Goal: Communication & Community: Answer question/provide support

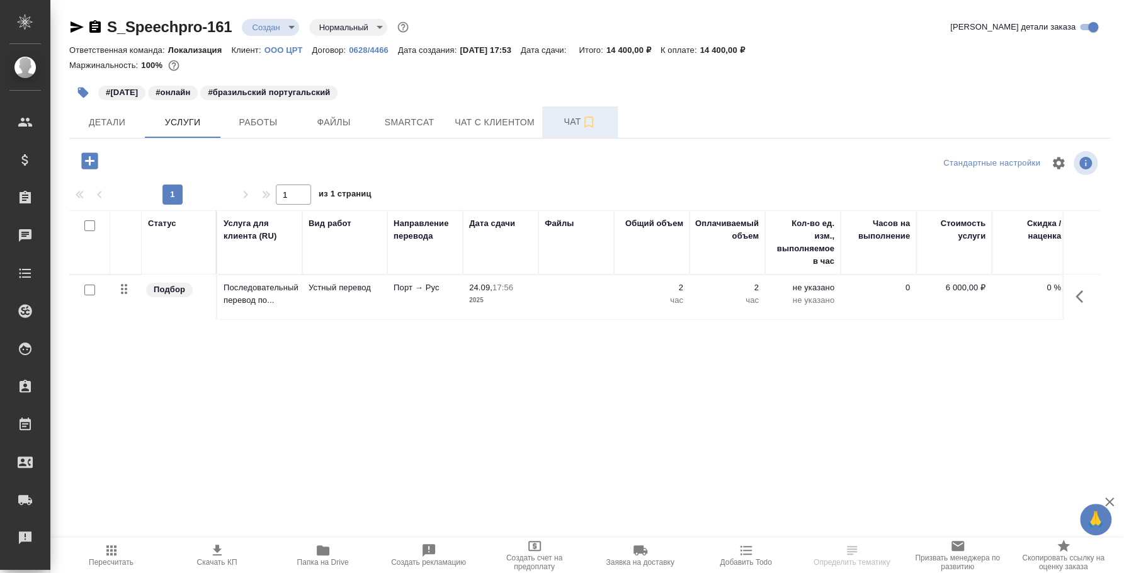
click at [574, 134] on button "Чат" at bounding box center [580, 121] width 76 height 31
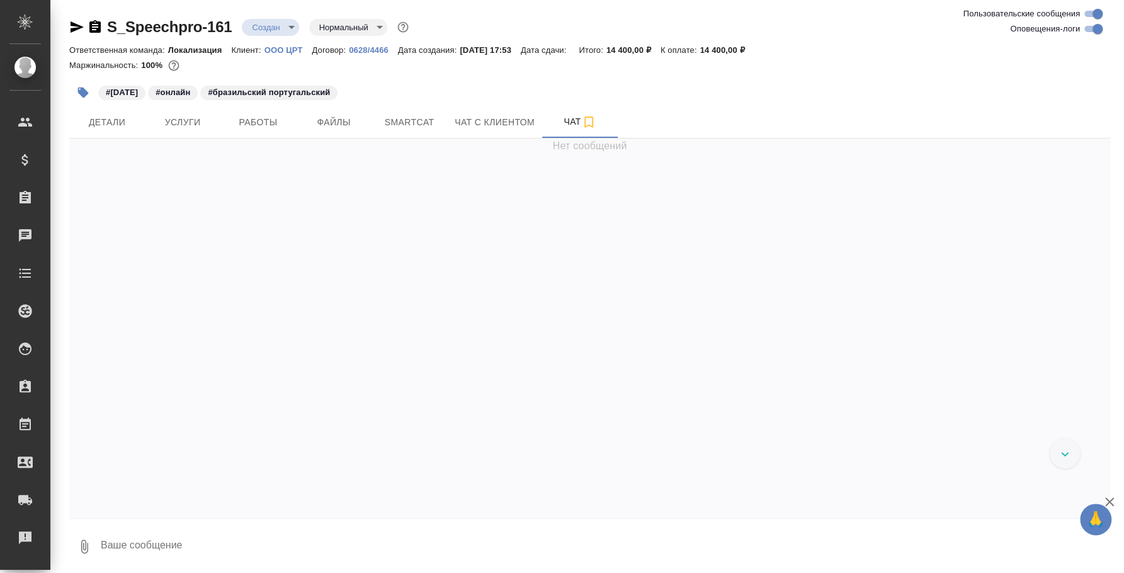
click at [227, 541] on textarea at bounding box center [604, 546] width 1011 height 43
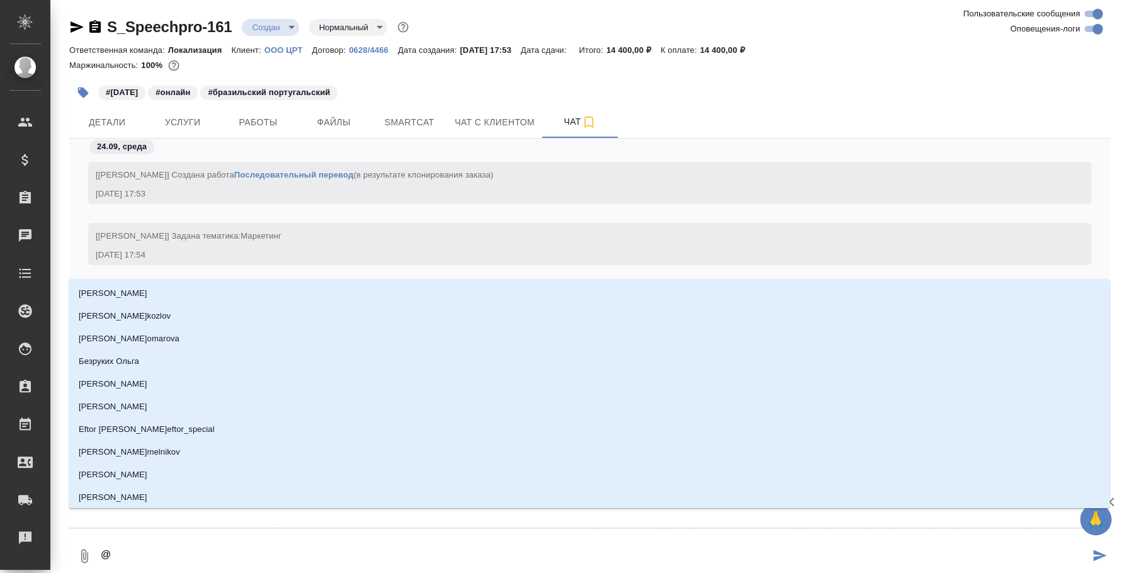
scroll to position [39, 0]
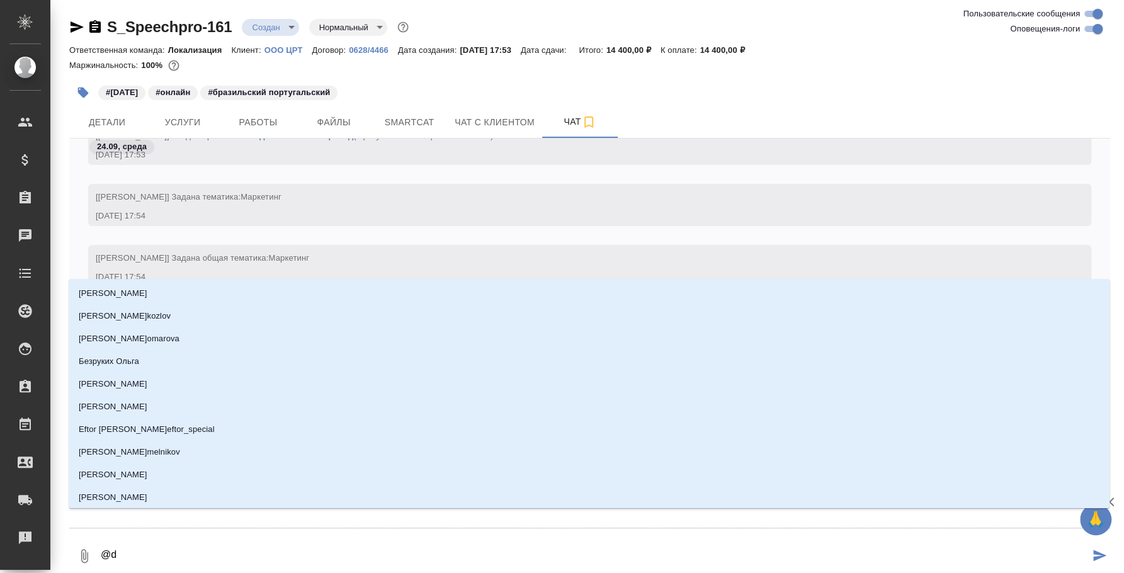
type textarea "@"
type textarea "@p"
type input "p"
type textarea "@p'f"
type input "p'f"
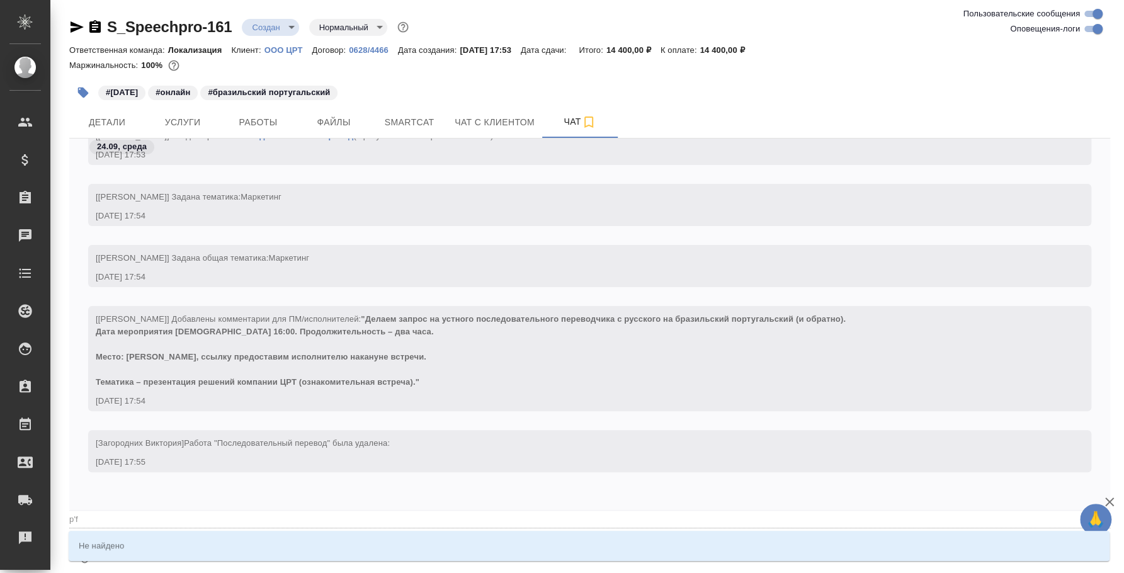
type textarea "@p"
type input "p"
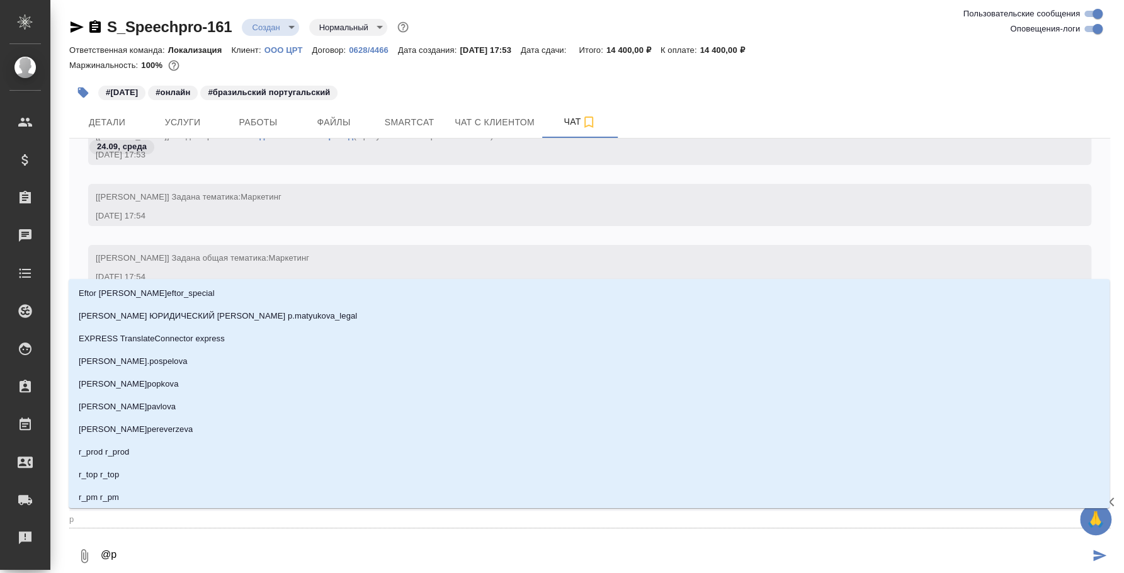
type textarea "@"
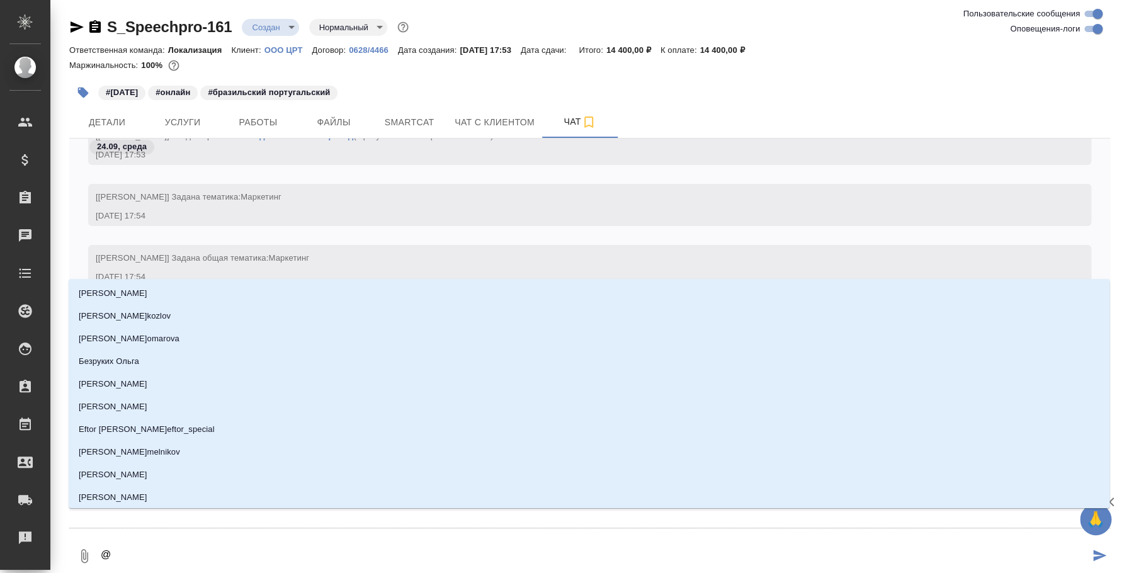
type textarea "@з"
type input "з"
type textarea "@за"
type input "за"
type textarea "@заг"
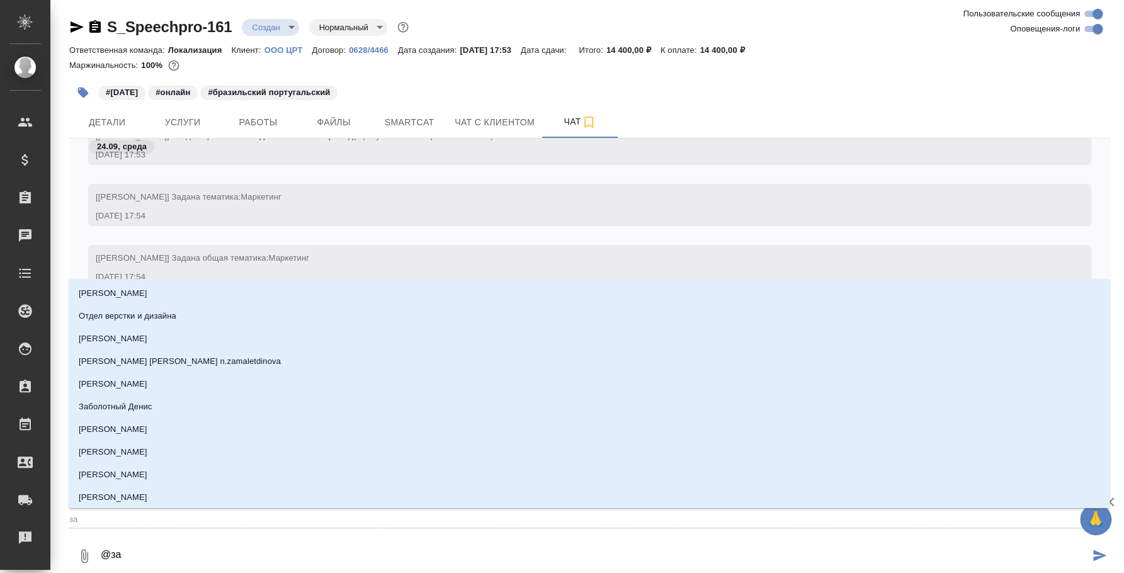
type input "заг"
type textarea "@заго"
type input "заго"
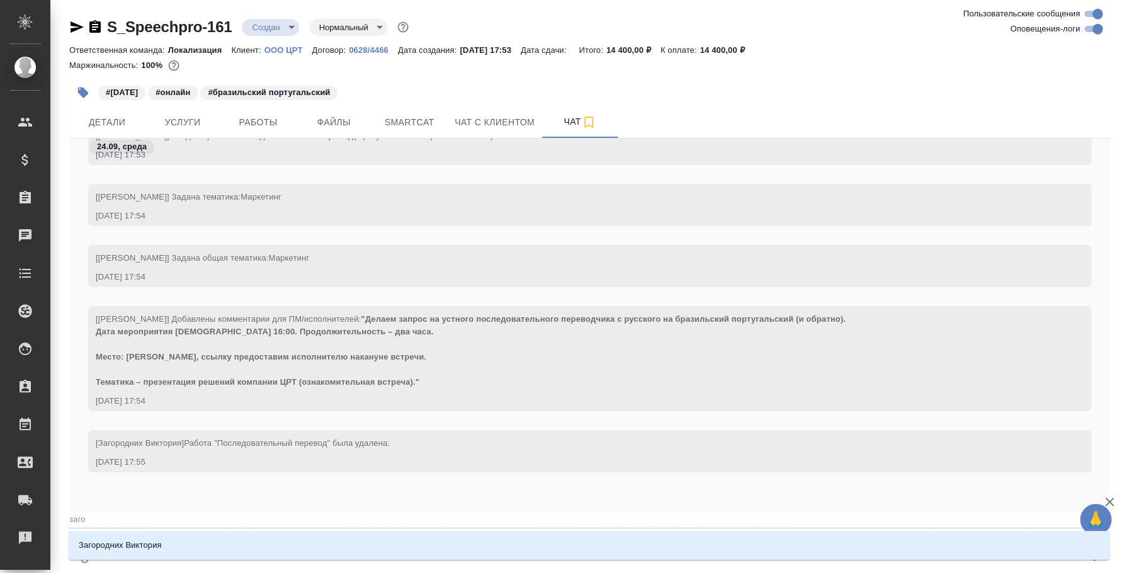
type textarea "@загор"
type input "загор"
type textarea "@загоро"
type input "загоро"
click at [244, 544] on li "Загородних Виктория" at bounding box center [589, 545] width 1041 height 23
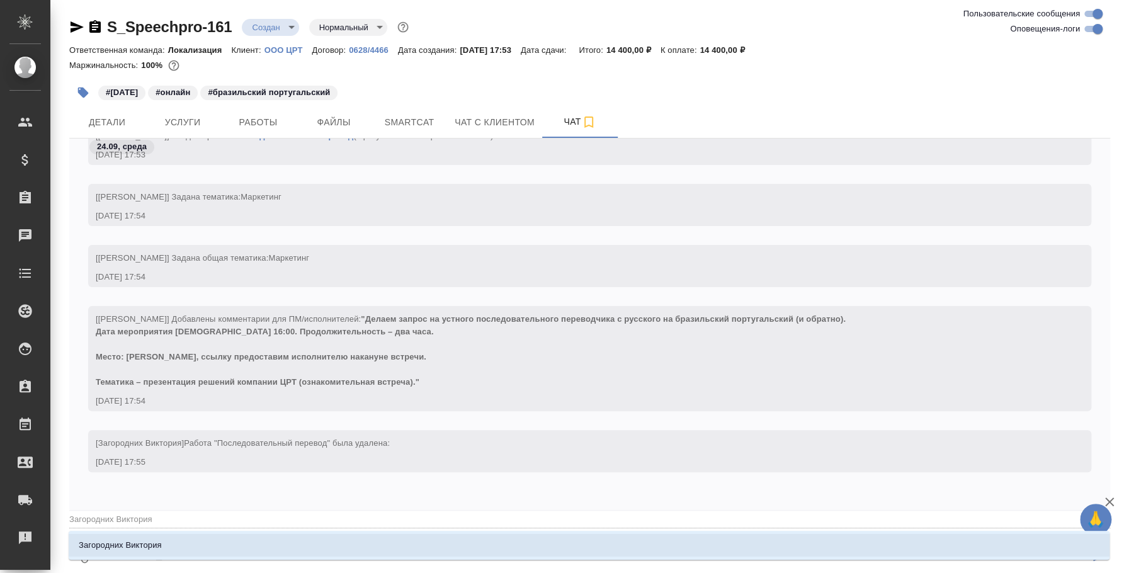
scroll to position [31, 0]
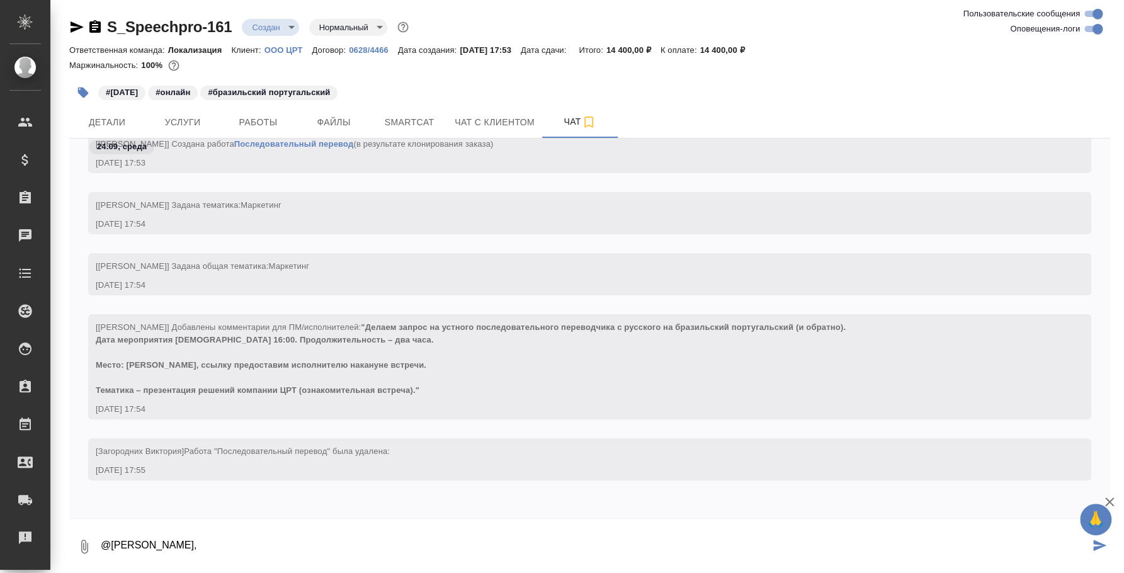
drag, startPoint x: 637, startPoint y: 510, endPoint x: 627, endPoint y: 443, distance: 67.5
click at [637, 510] on div "24.09, среда [Загородних Виктория] Создана работа Последовательный перевод (в р…" at bounding box center [589, 329] width 1041 height 380
click at [91, 553] on icon "button" at bounding box center [84, 546] width 15 height 15
click at [91, 485] on span "С локального диска" at bounding box center [80, 480] width 86 height 16
click at [0, 0] on input "С локального диска" at bounding box center [0, 0] width 0 height 0
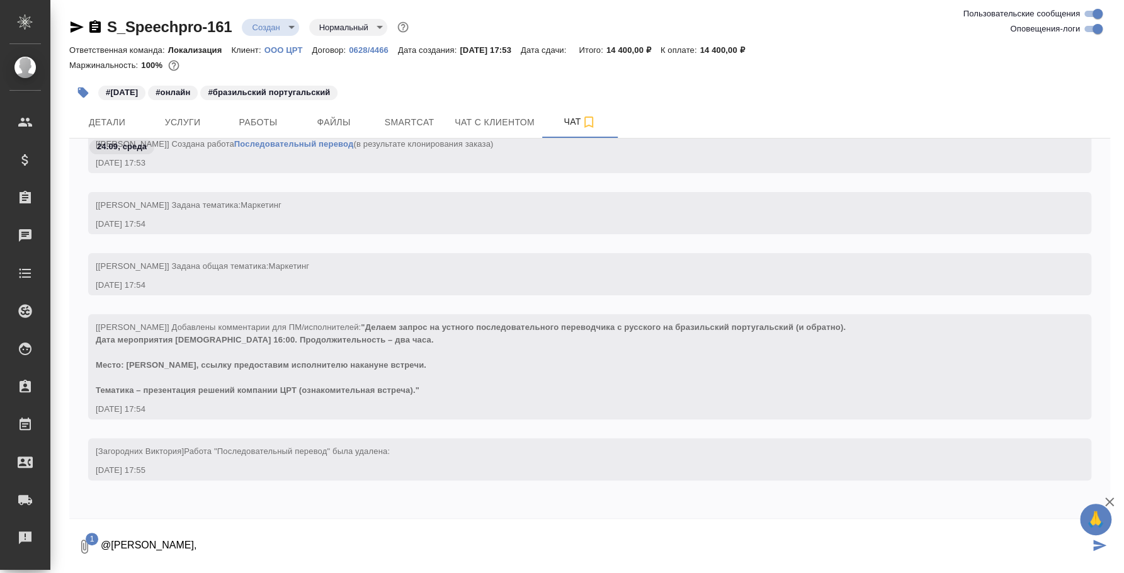
click at [289, 548] on textarea "@Загородних Виктория Вика," at bounding box center [594, 546] width 990 height 43
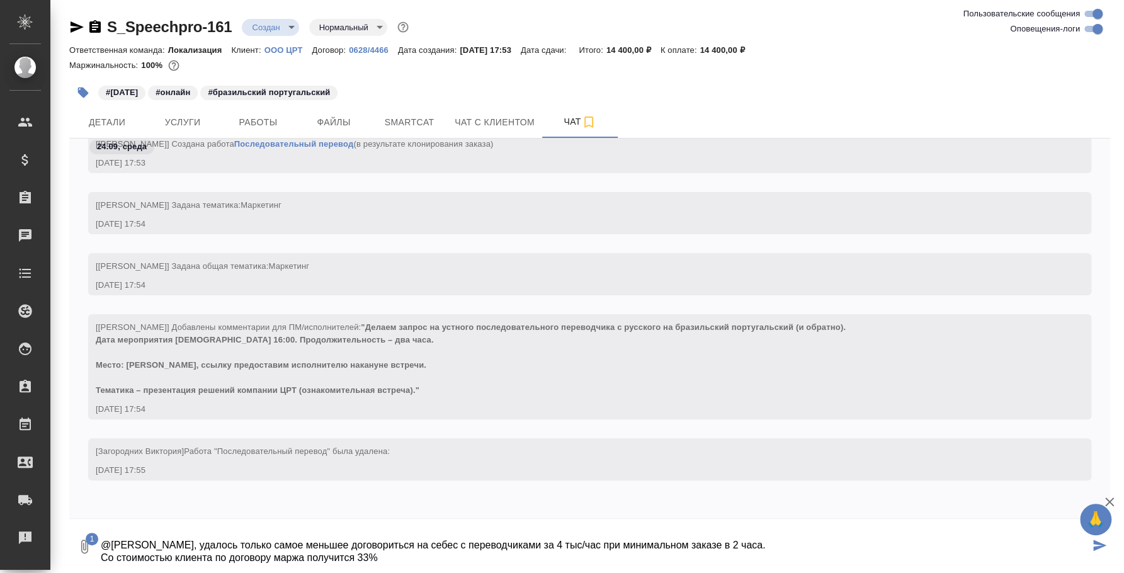
type textarea "@Загородних Виктория Вика, удалось только самое меньшее договориться на себес с…"
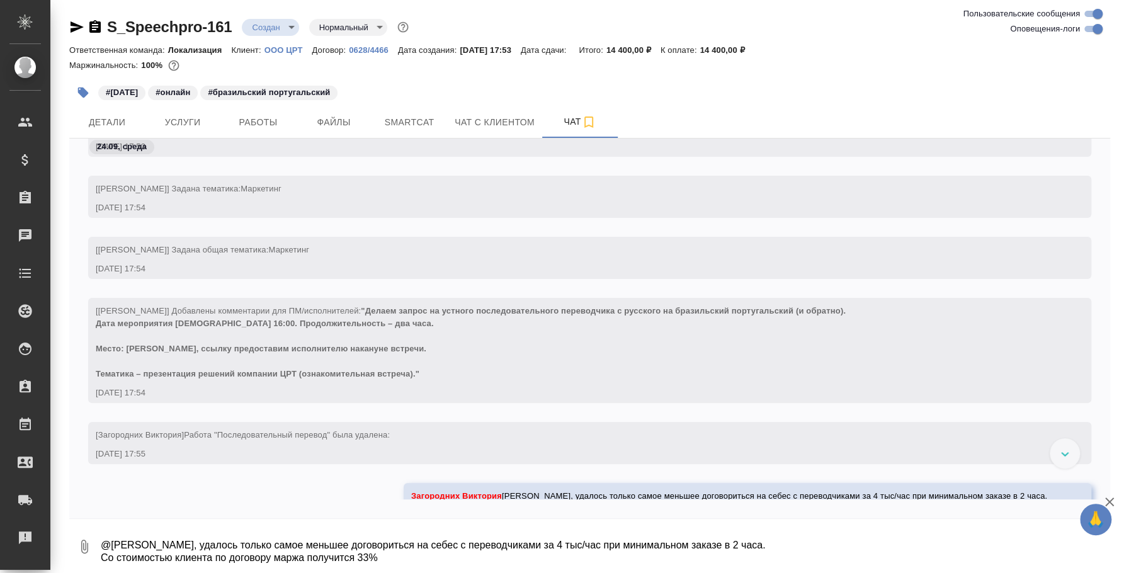
scroll to position [0, 0]
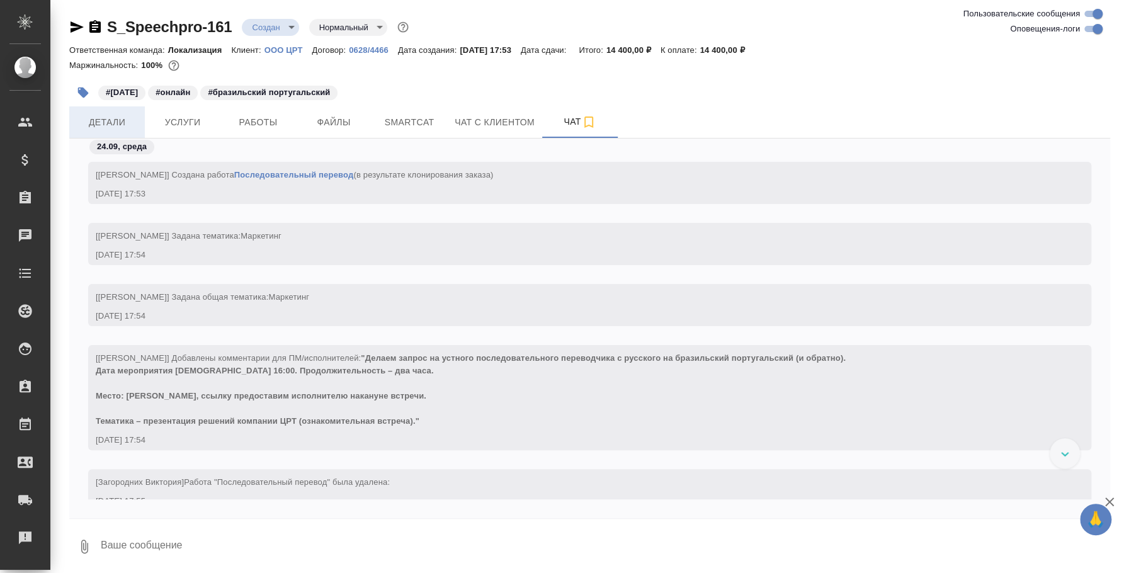
click at [134, 112] on button "Детали" at bounding box center [107, 121] width 76 height 31
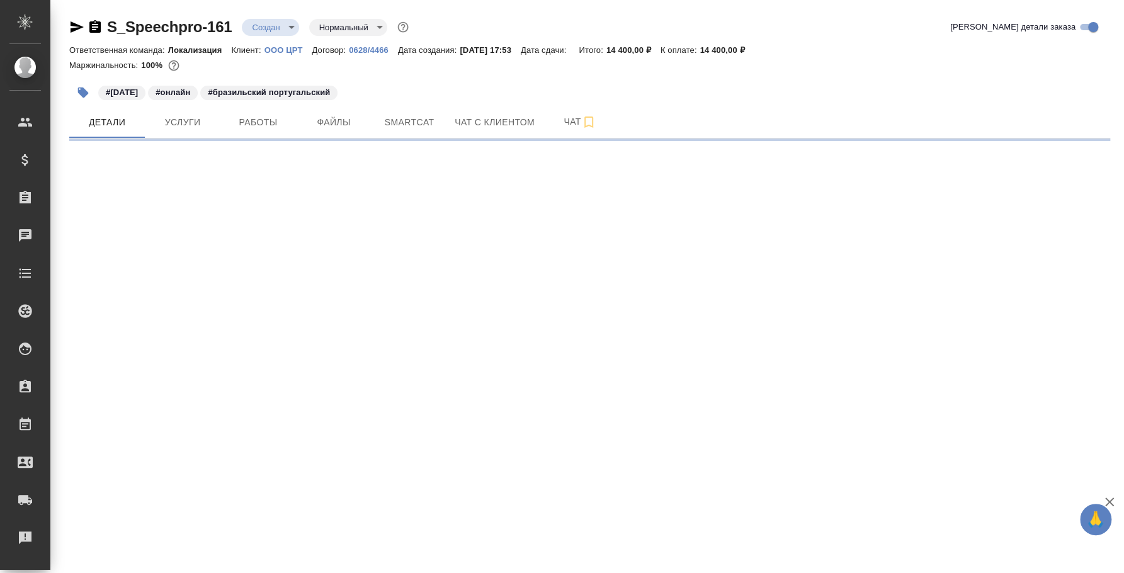
select select "RU"
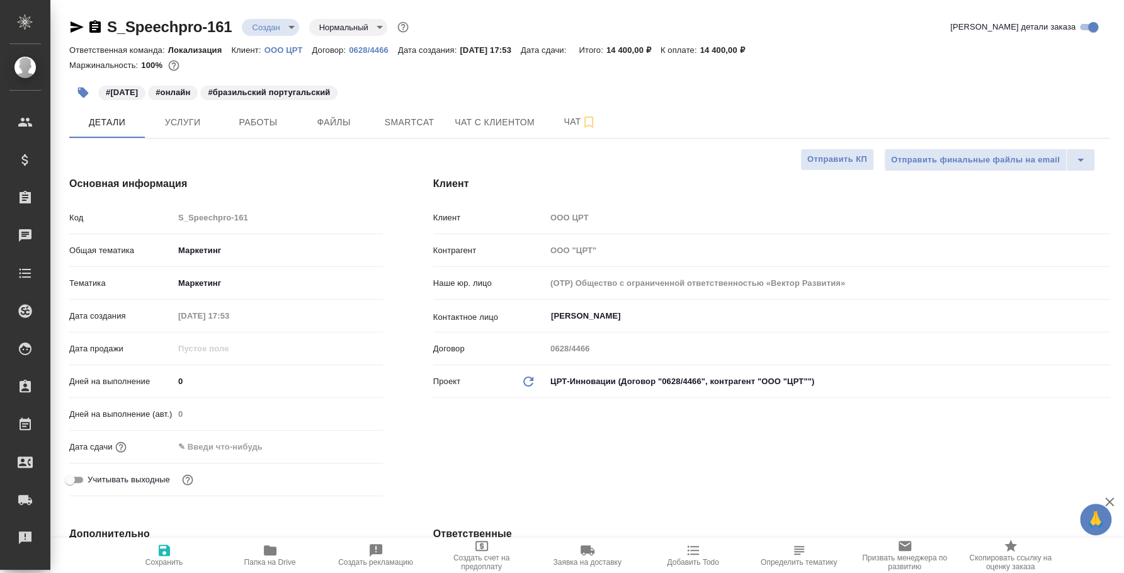
type textarea "x"
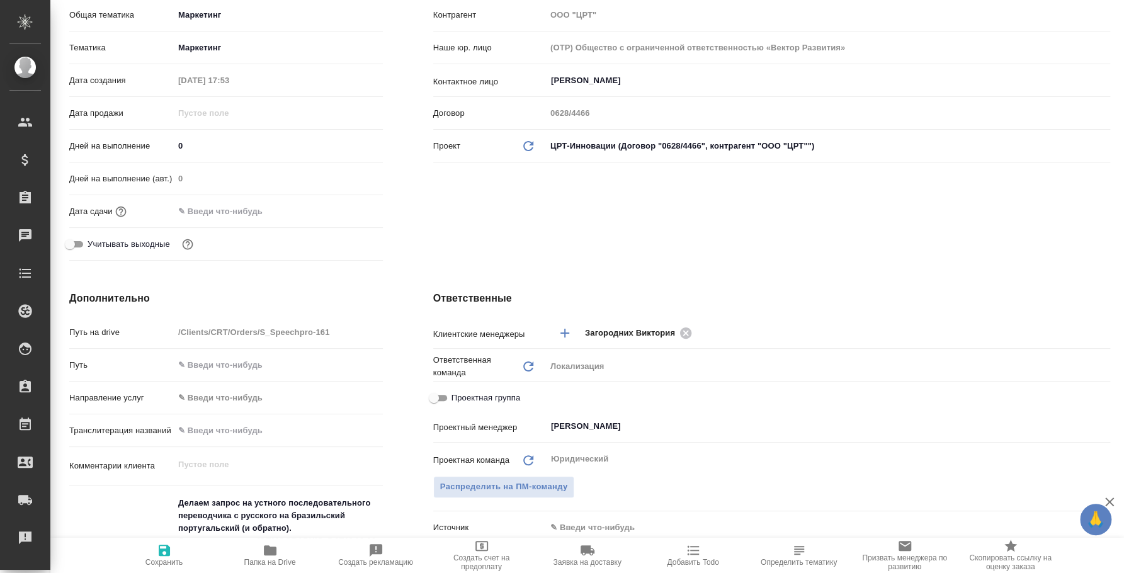
type textarea "x"
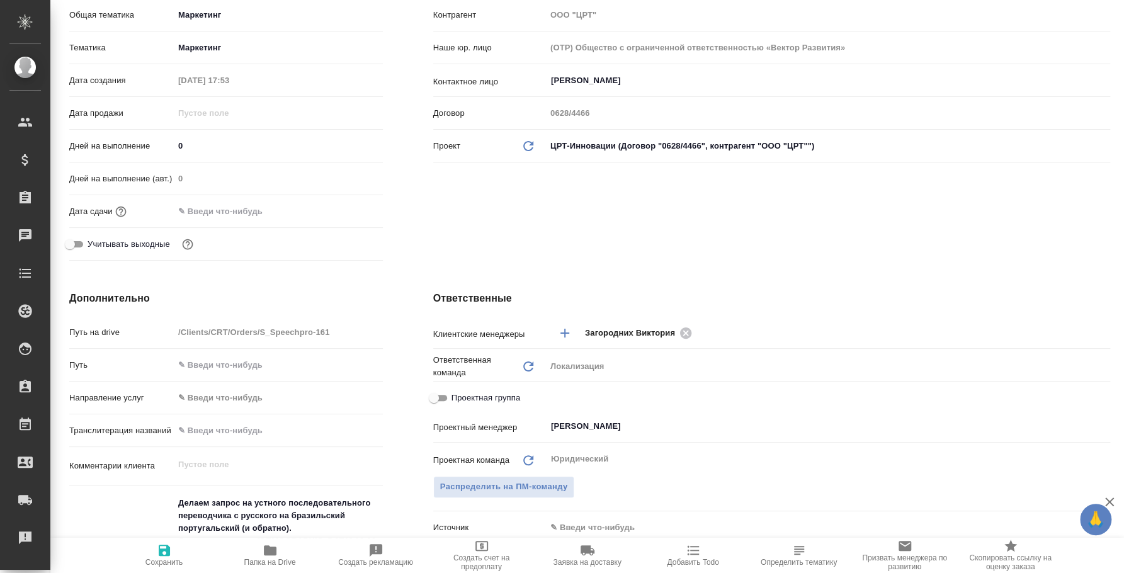
type textarea "x"
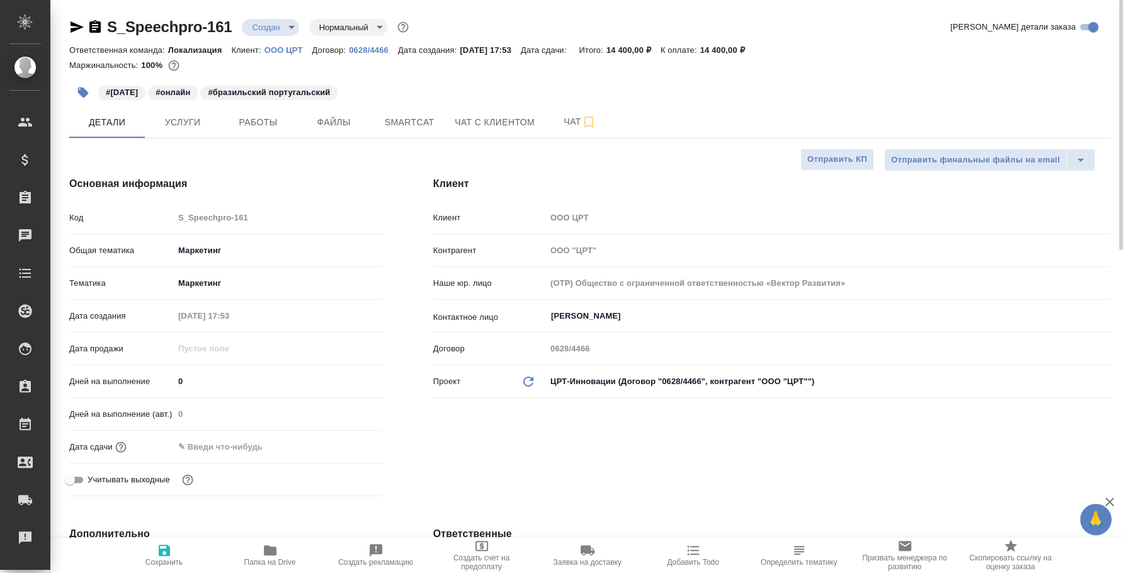
type textarea "x"
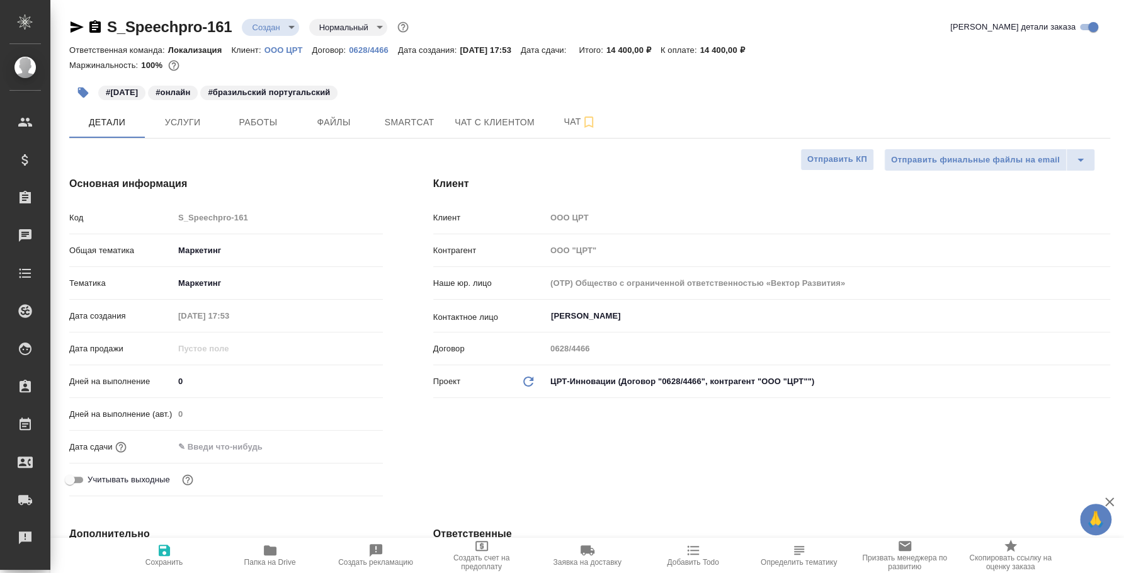
type textarea "x"
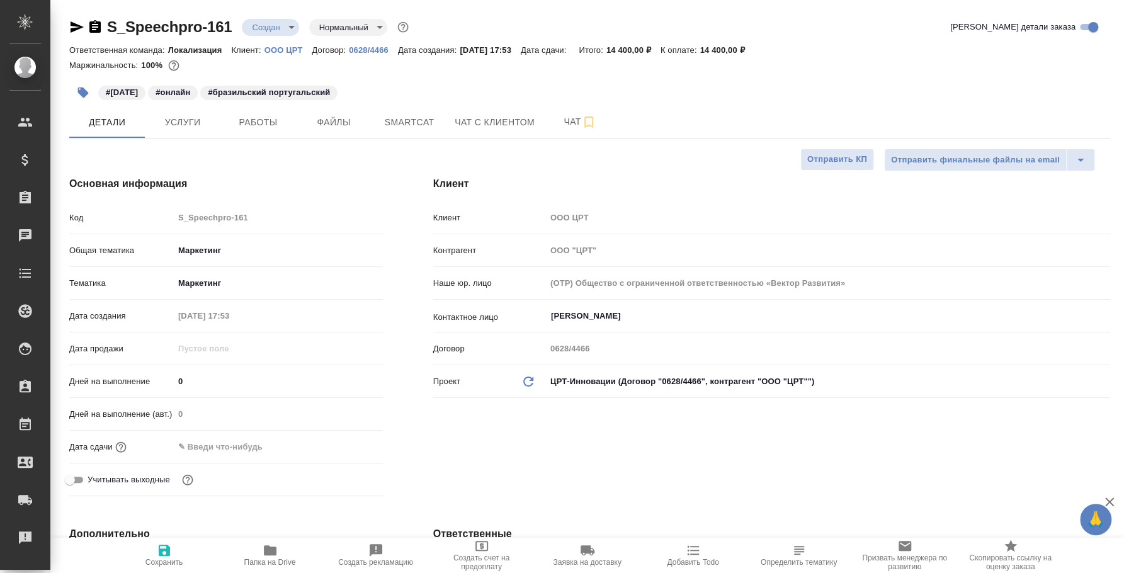
type textarea "x"
click at [575, 120] on span "Чат" at bounding box center [580, 122] width 60 height 16
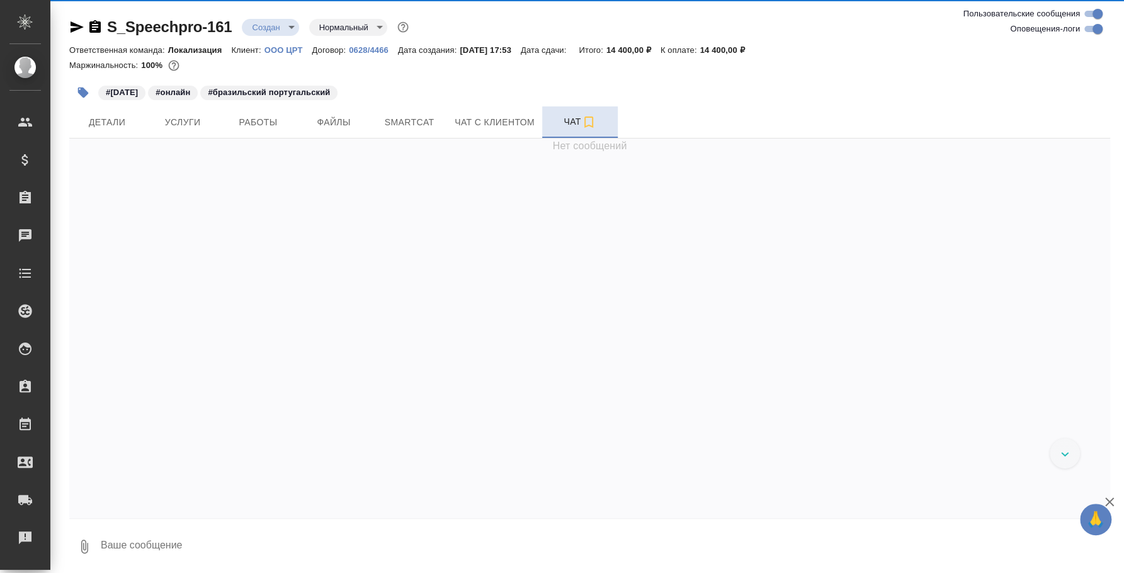
scroll to position [120, 0]
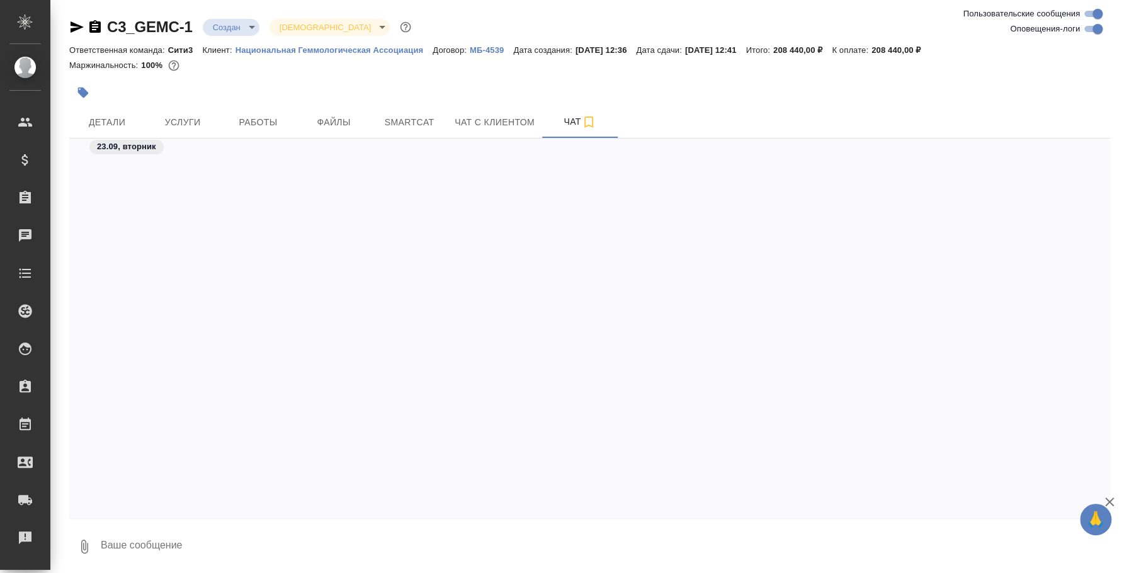
scroll to position [4032, 0]
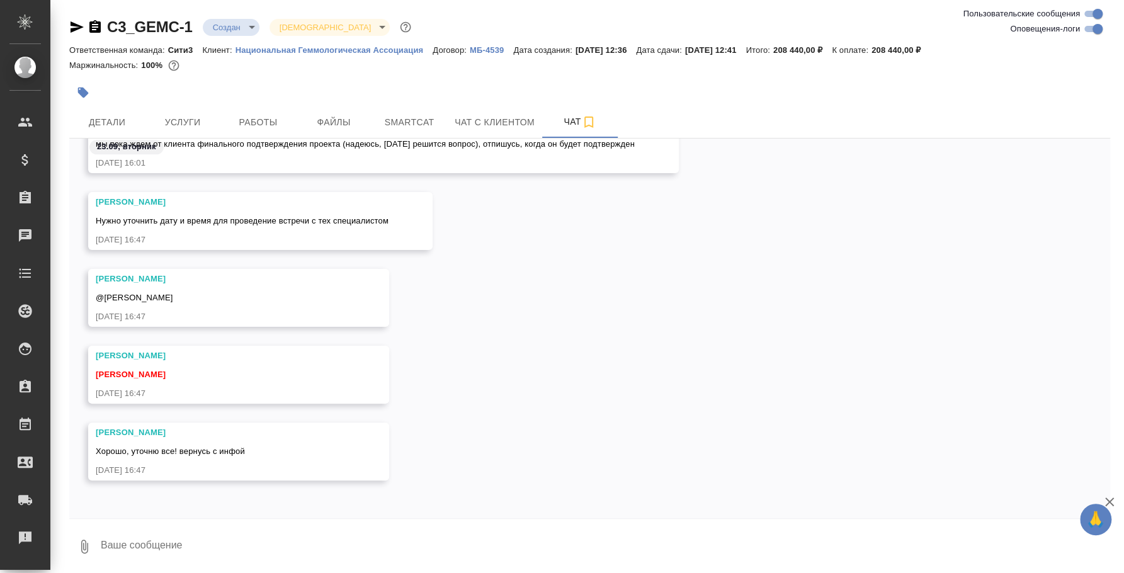
click at [323, 542] on textarea at bounding box center [604, 546] width 1011 height 43
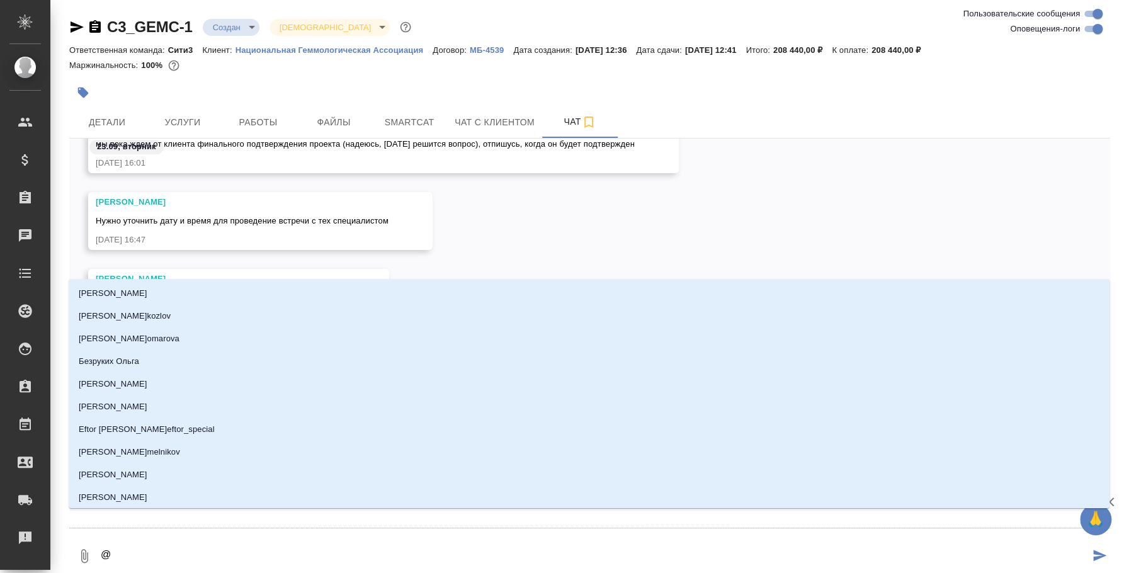
type textarea "@b"
type input "b"
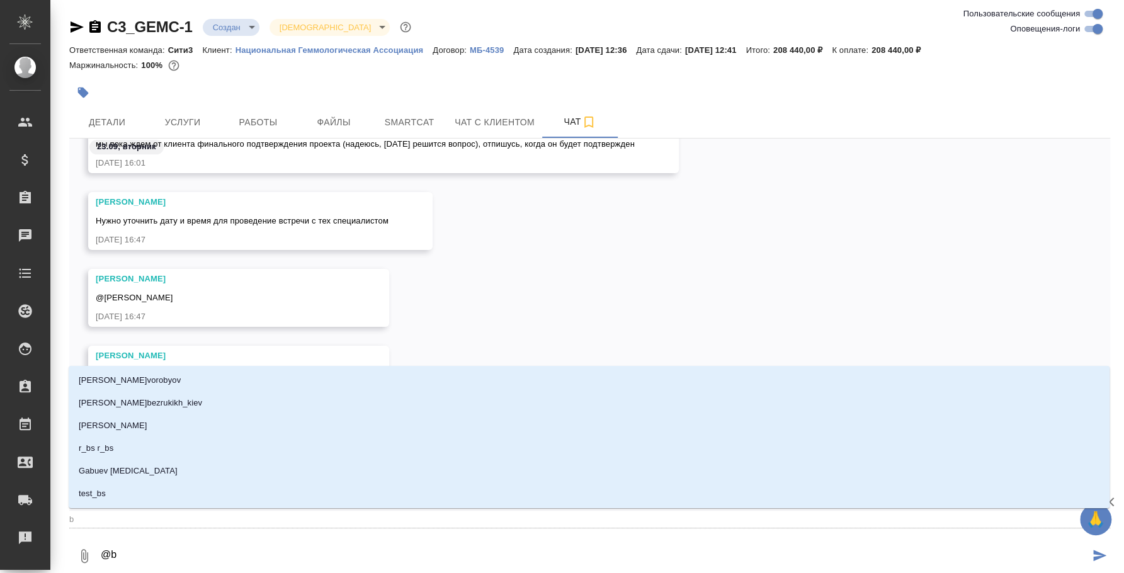
type textarea "@"
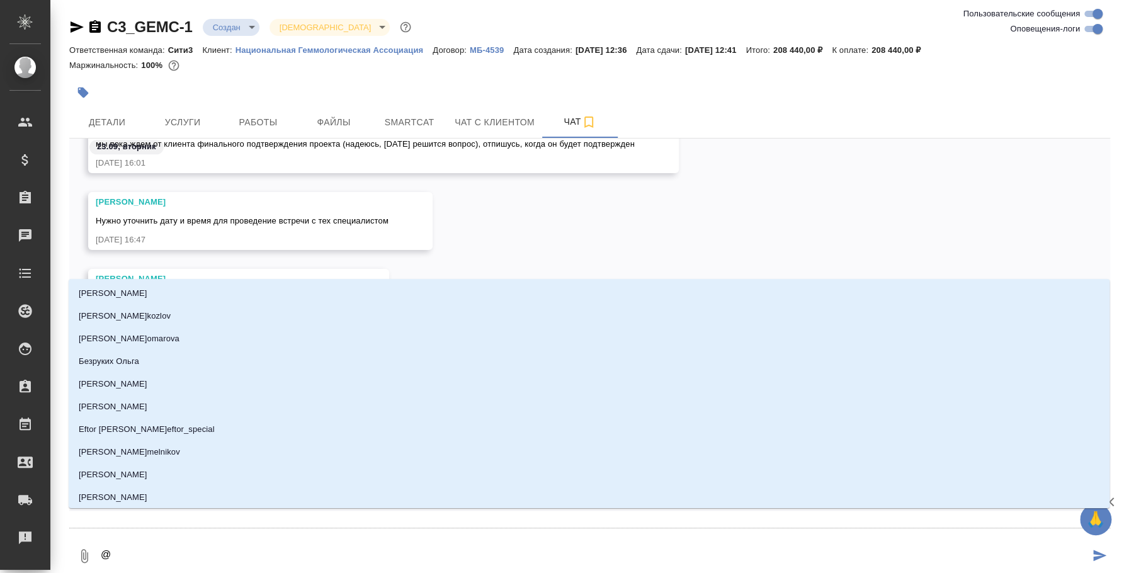
type textarea "@b"
type input "b"
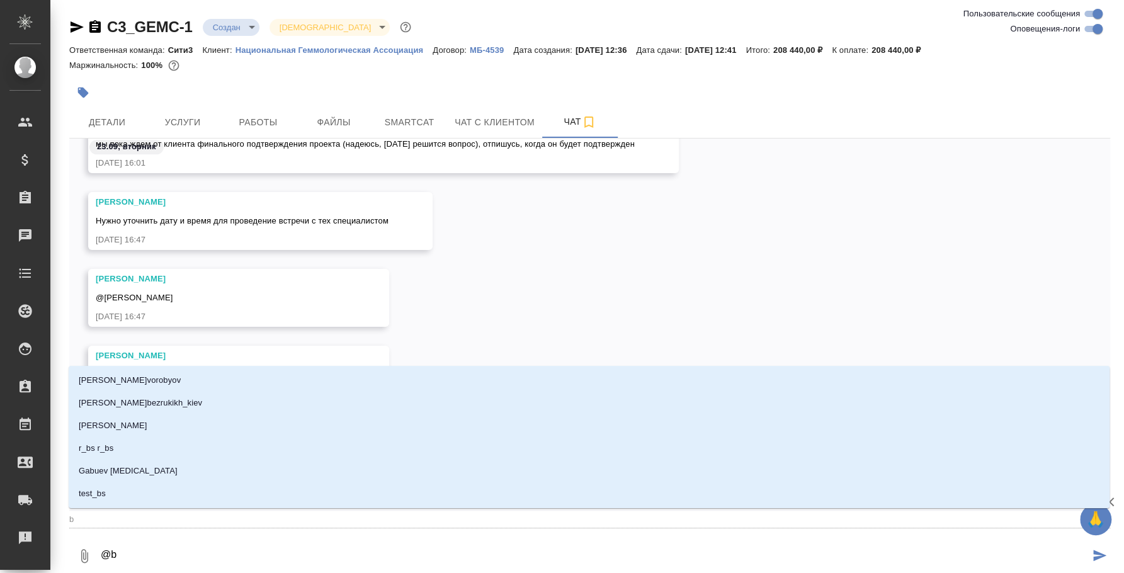
type textarea "@b'k"
type input "b'k"
type textarea "@b'k'm"
type input "b'k'm"
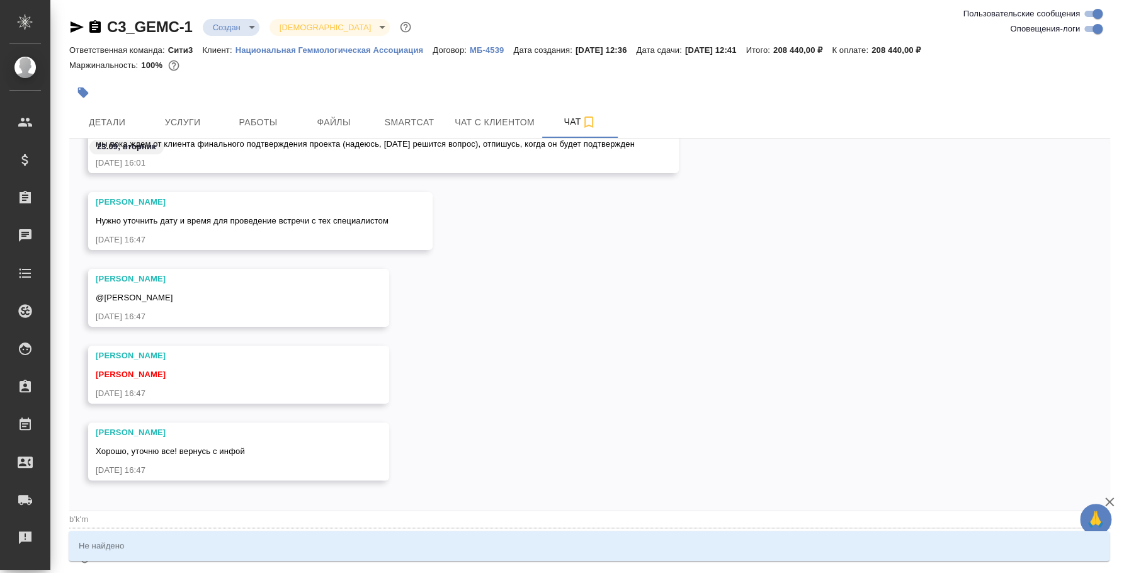
type textarea "@b'k'm'b"
type input "b'k'm'b"
type textarea "@b'k'm"
type input "b'k'm"
type textarea "@b'k"
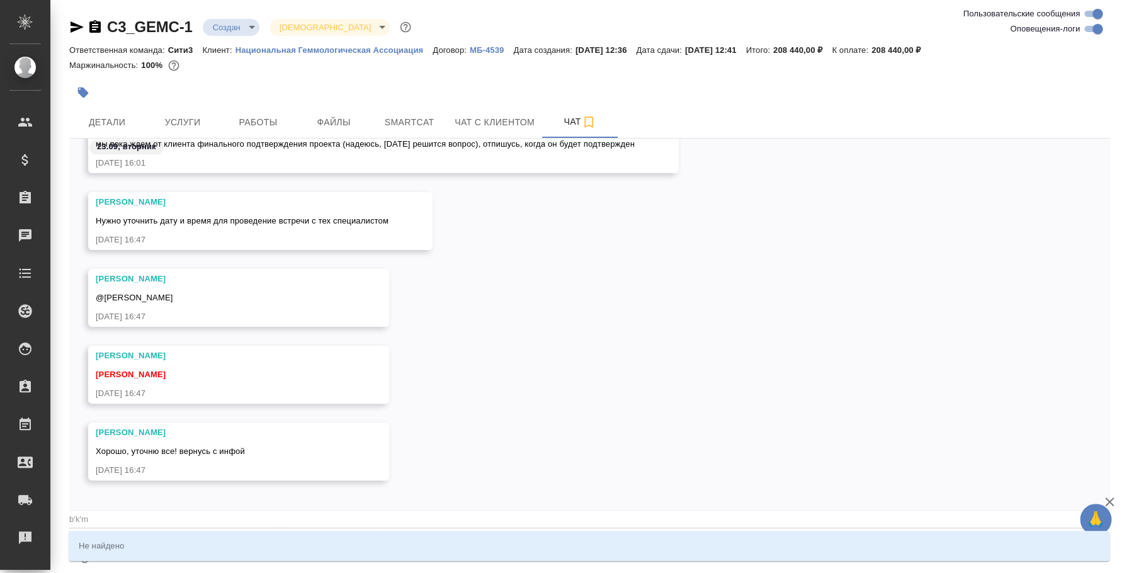
type input "b'k"
type textarea "@b"
type input "b"
type textarea "@"
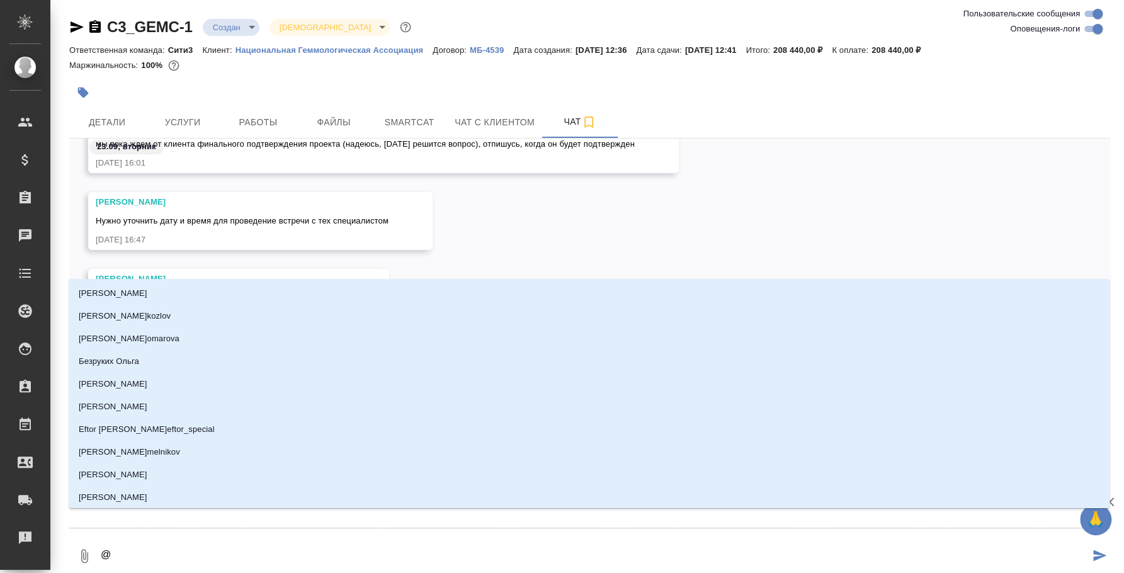
click at [470, 551] on textarea "@" at bounding box center [594, 556] width 990 height 43
type textarea "@и"
type input "и"
type textarea "@ил"
type input "ил"
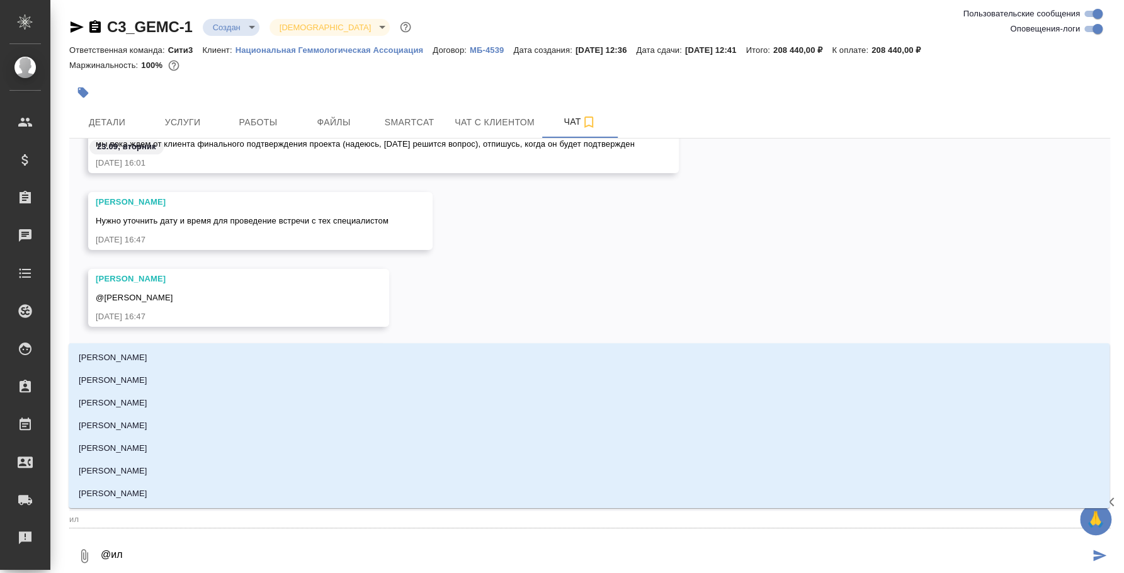
type textarea "@иль"
type input "иль"
type textarea "@ильи"
type input "ильи"
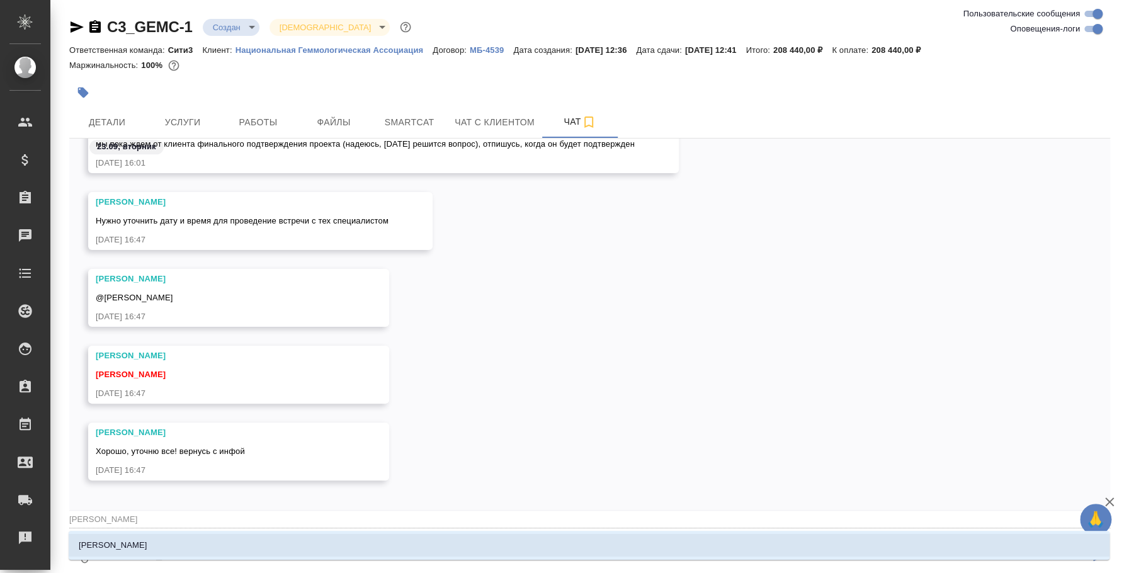
type textarea "@ильин"
type input "ильин"
click at [717, 544] on li "Ильина Екатерина" at bounding box center [589, 545] width 1041 height 23
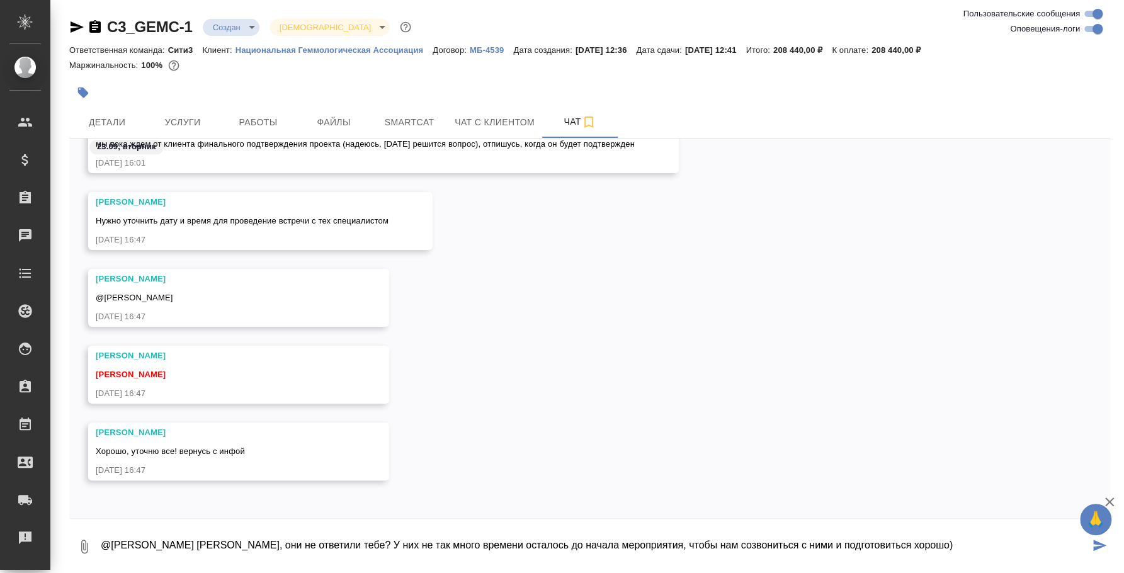
type textarea "@Ильина Екатерина Катя, они не ответили тебе? У них не так много времени остало…"
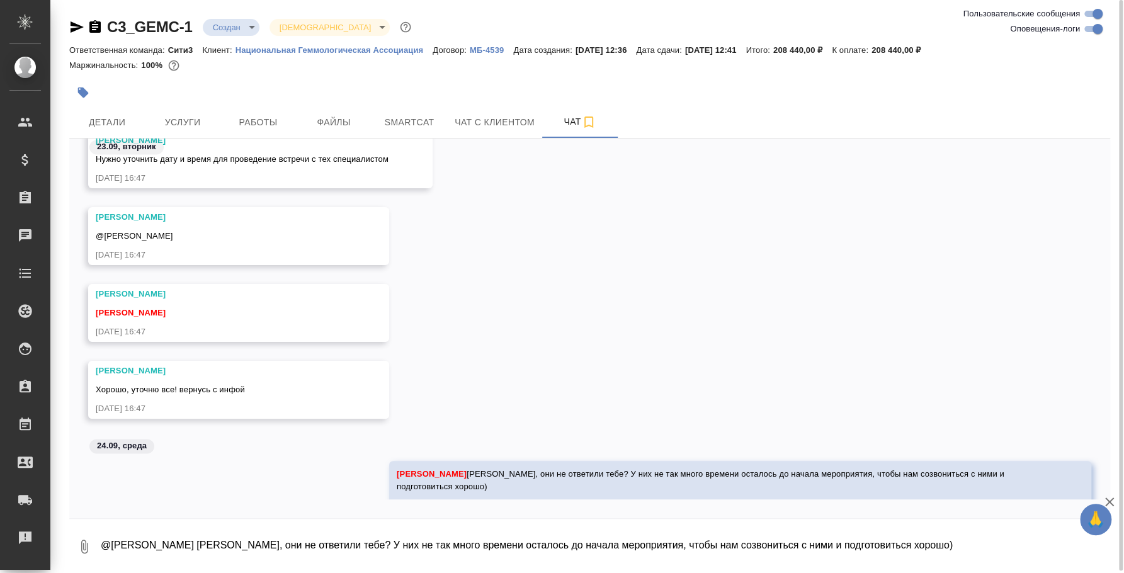
scroll to position [4340, 0]
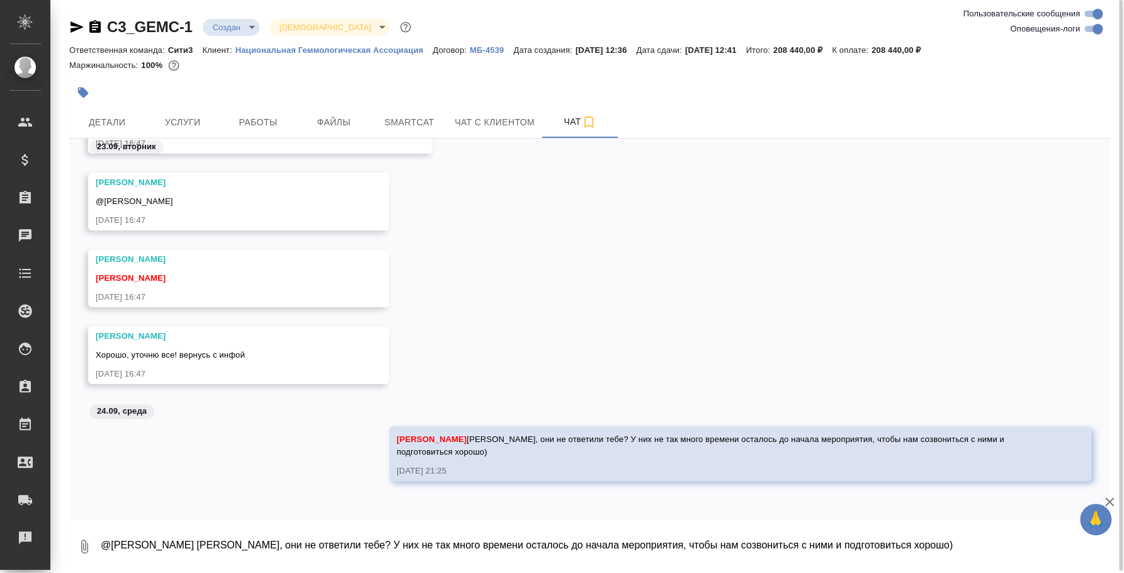
click at [697, 536] on textarea "@Ильина Екатерина Катя, они не ответили тебе? У них не так много времени остало…" at bounding box center [604, 546] width 1011 height 43
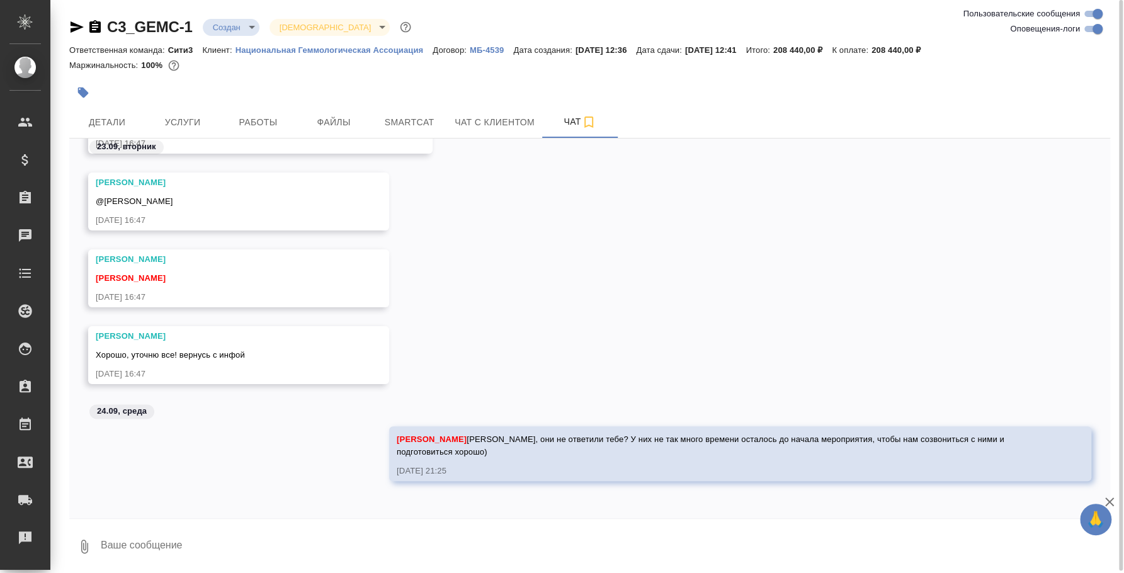
type textarea "Ц"
type textarea "У"
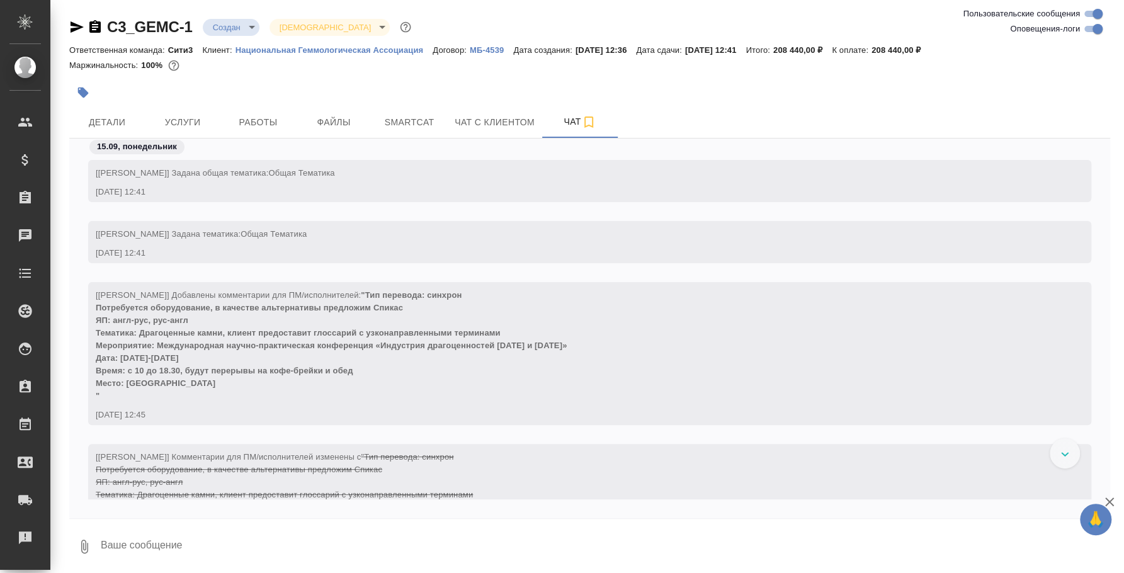
scroll to position [0, 0]
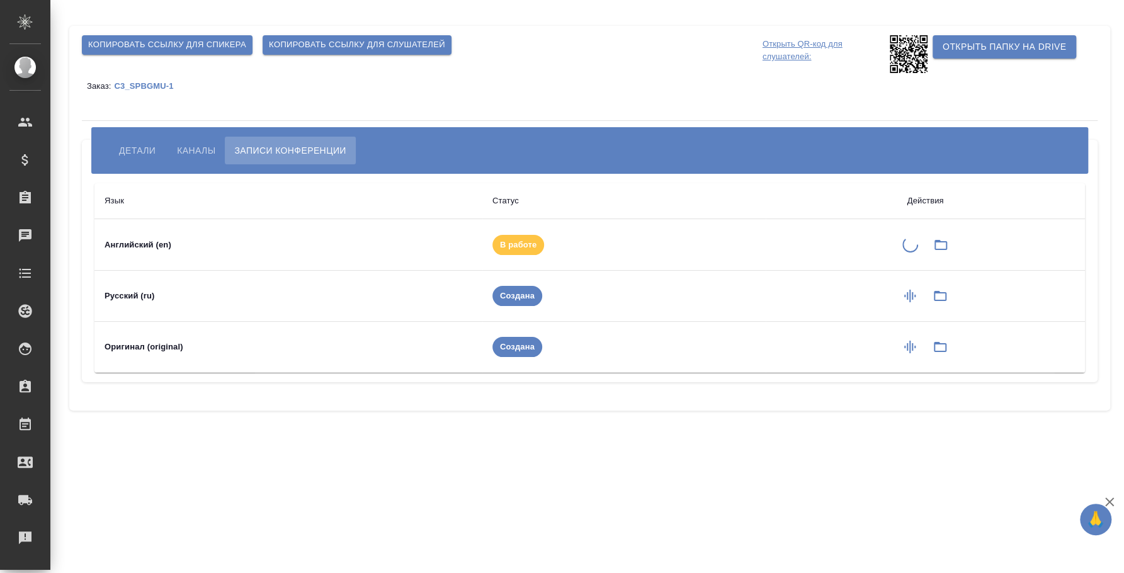
click at [904, 296] on icon "button" at bounding box center [909, 296] width 11 height 13
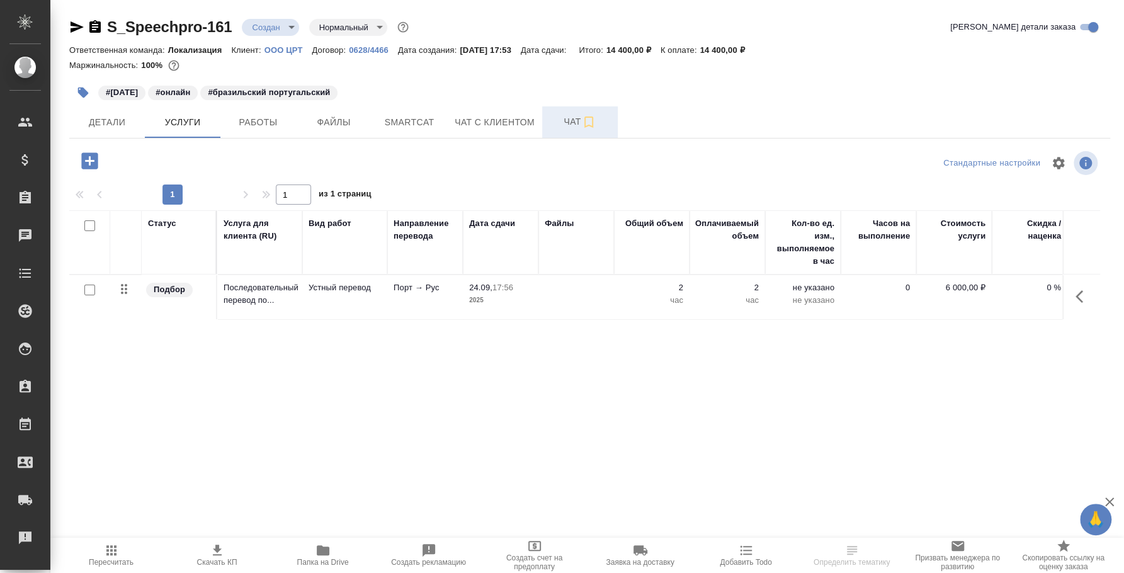
click at [589, 135] on button "Чат" at bounding box center [580, 121] width 76 height 31
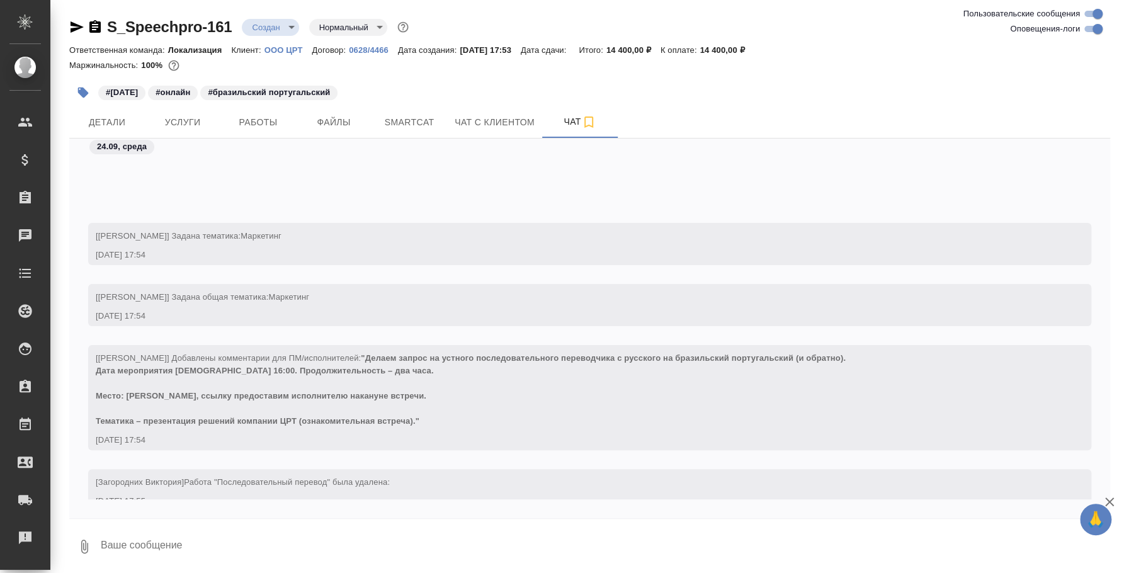
scroll to position [120, 0]
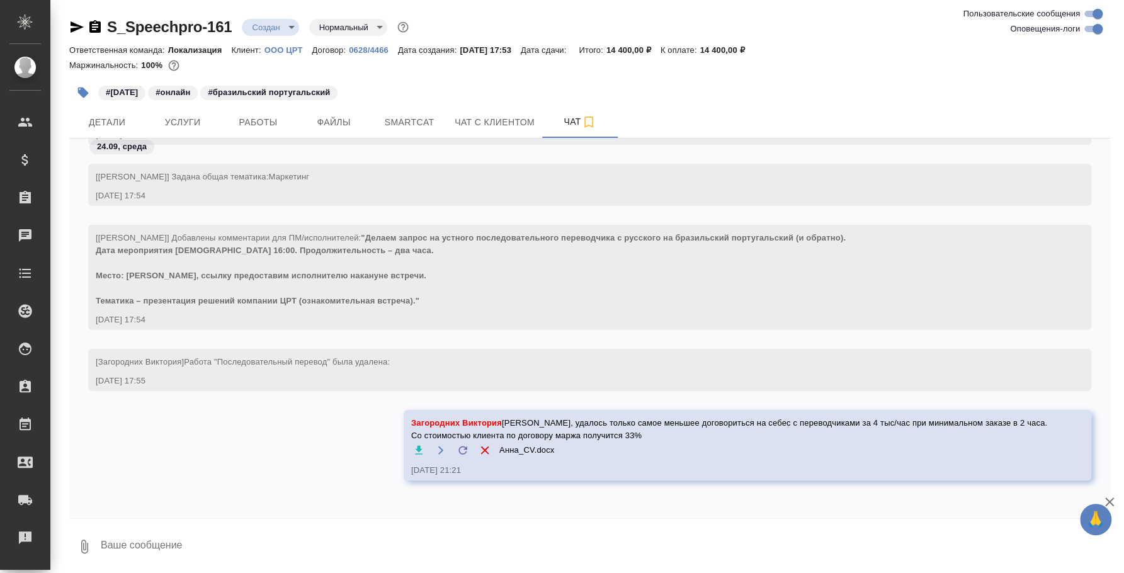
click at [428, 533] on textarea at bounding box center [604, 546] width 1011 height 43
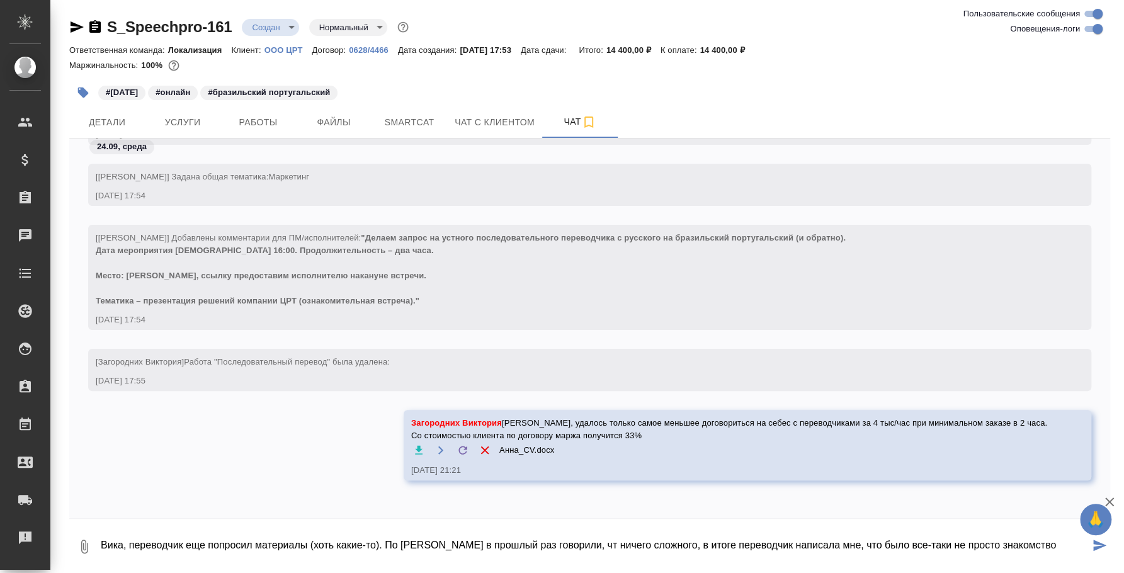
click at [565, 538] on textarea "Вика, переводчик еще попросил материалы (хоть какие-то). По Франц в прошлый раз…" at bounding box center [594, 546] width 990 height 43
click at [1035, 539] on textarea "Вика, переводчик еще попросил материалы (хоть какие-то). По Франц в прошлый раз…" at bounding box center [594, 546] width 990 height 43
type textarea "Вика, переводчик еще попросил материалы (хоть какие-то). По Франц в прошлый раз…"
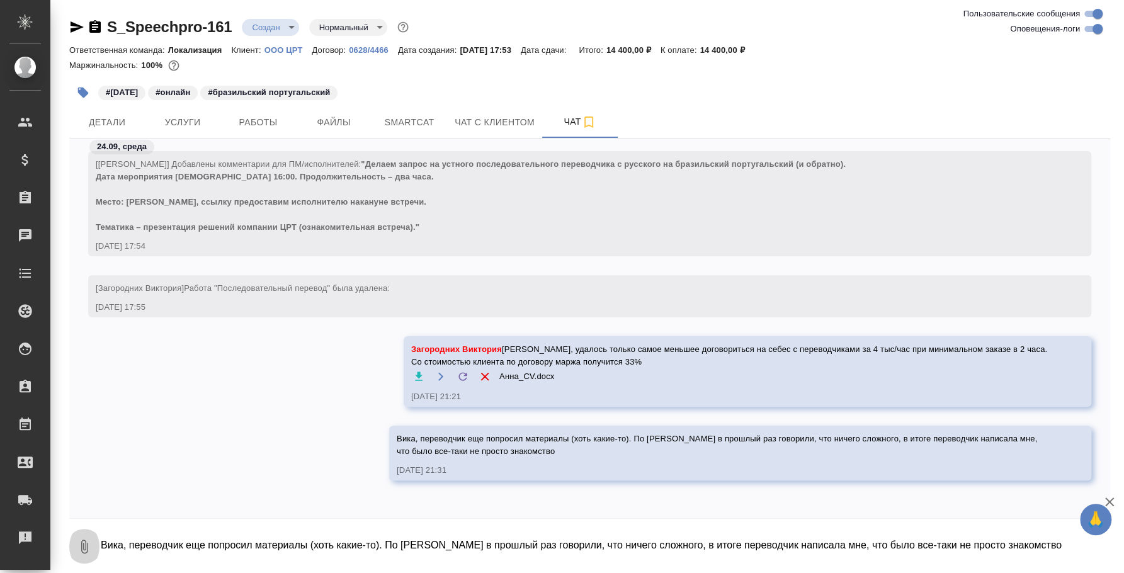
click at [88, 544] on icon "button" at bounding box center [84, 547] width 7 height 14
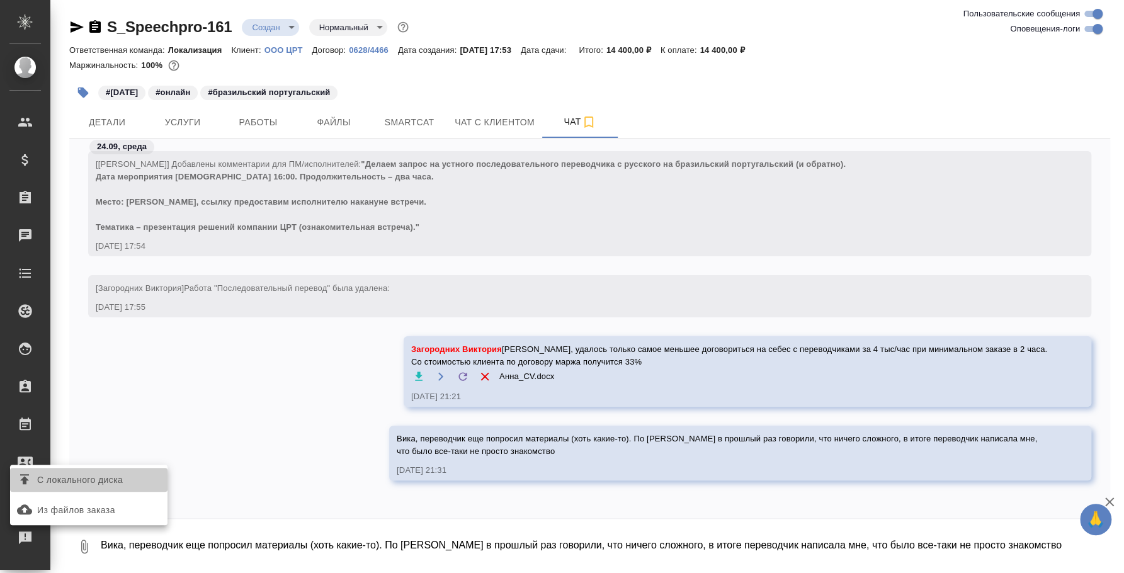
click at [88, 480] on span "С локального диска" at bounding box center [80, 480] width 86 height 16
click at [0, 0] on input "С локального диска" at bounding box center [0, 0] width 0 height 0
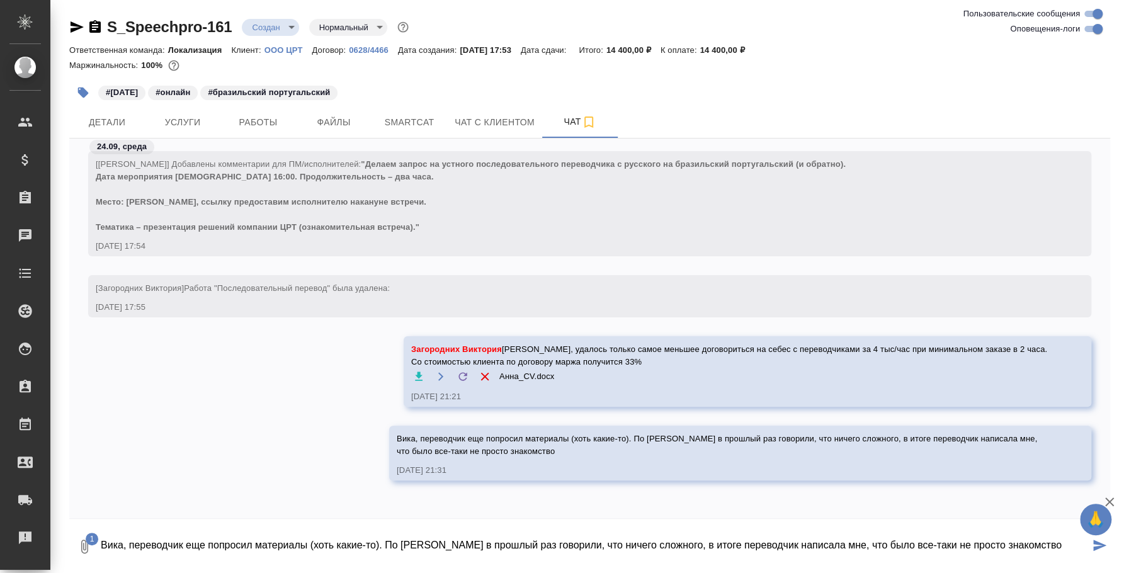
click at [468, 542] on textarea "Вика, переводчик еще попросил материалы (хоть какие-то). По [PERSON_NAME] в про…" at bounding box center [594, 546] width 990 height 43
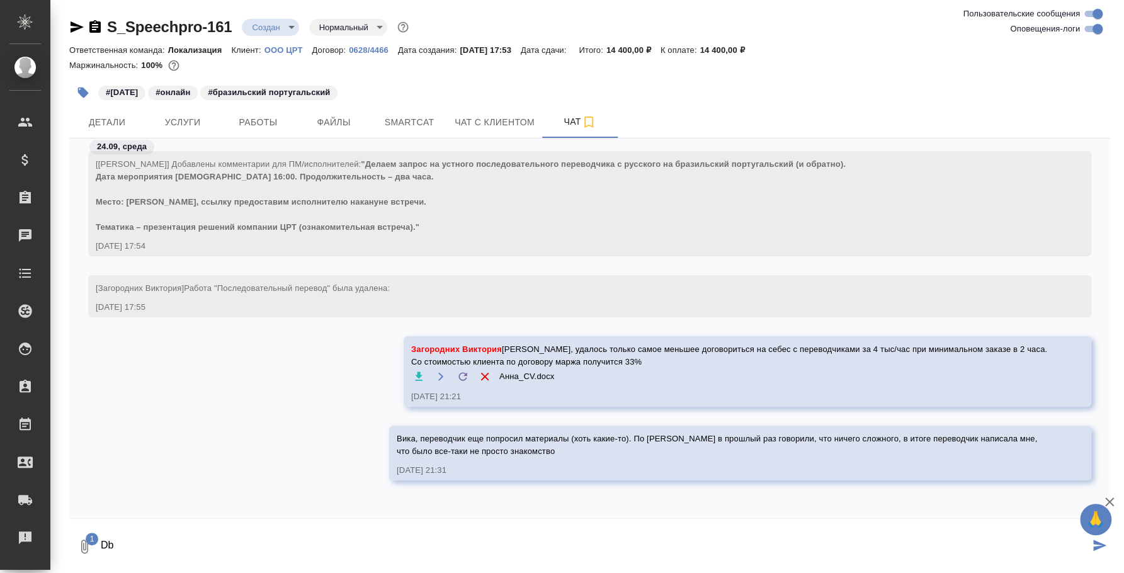
type textarea "D"
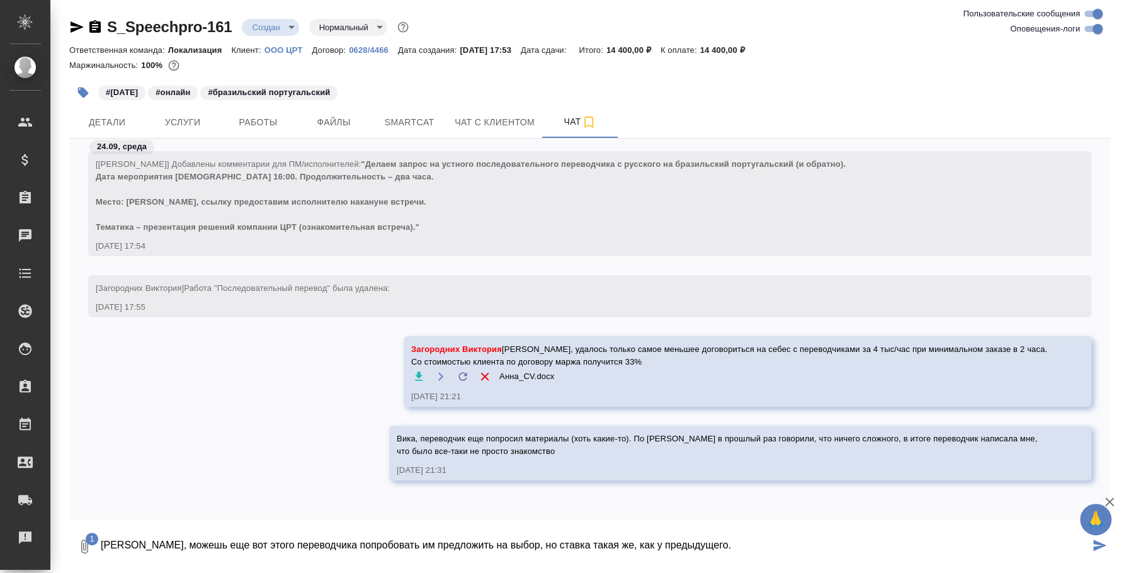
type textarea "[PERSON_NAME], можешь еще вот этого переводчика попробовать им предложить на вы…"
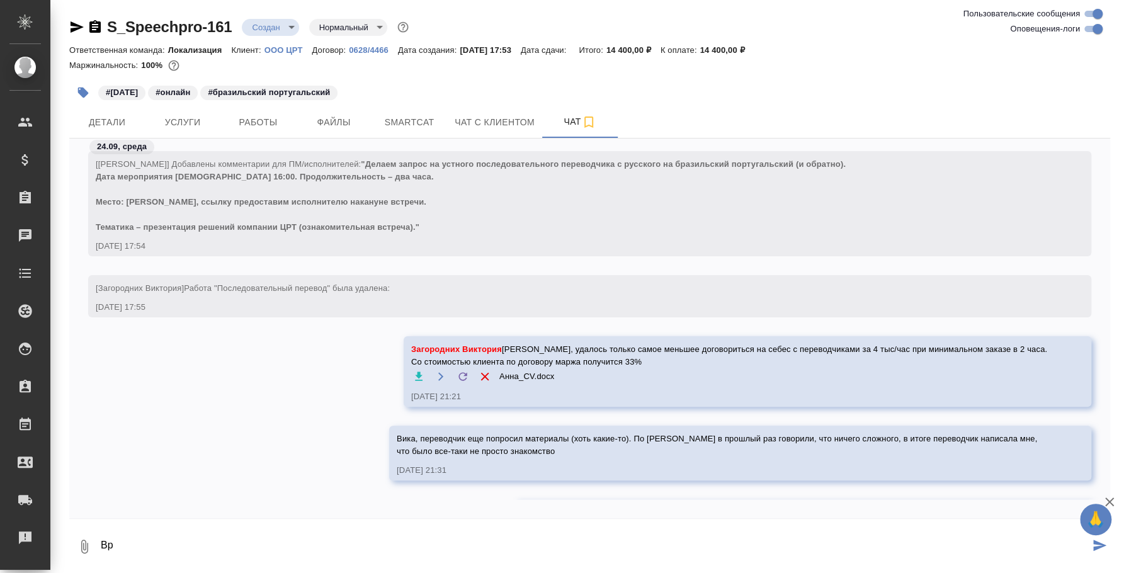
scroll to position [271, 0]
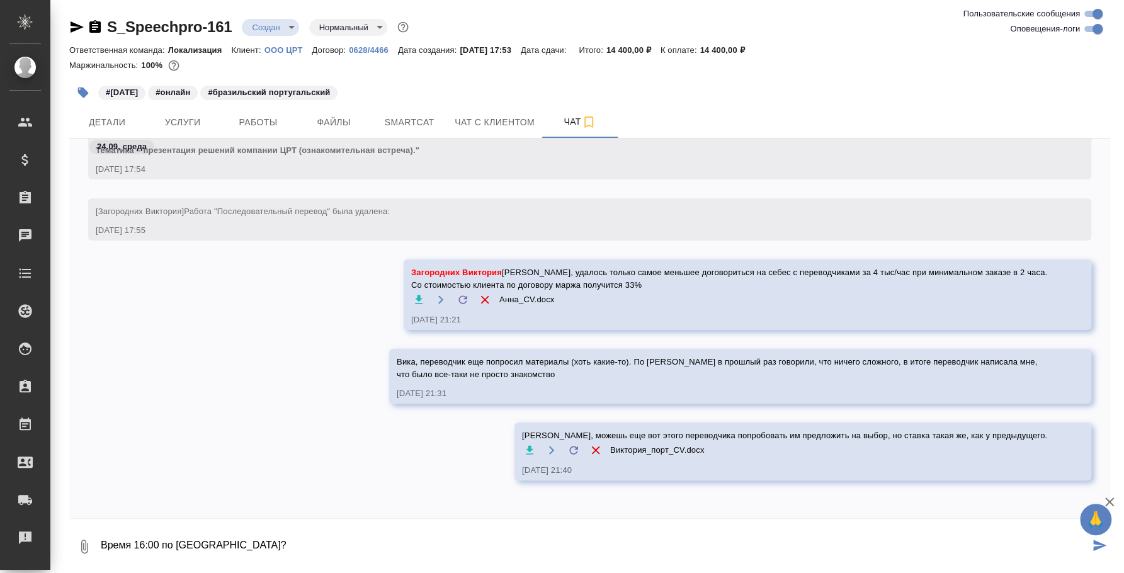
type textarea "Время 16:00 по [GEOGRAPHIC_DATA]?"
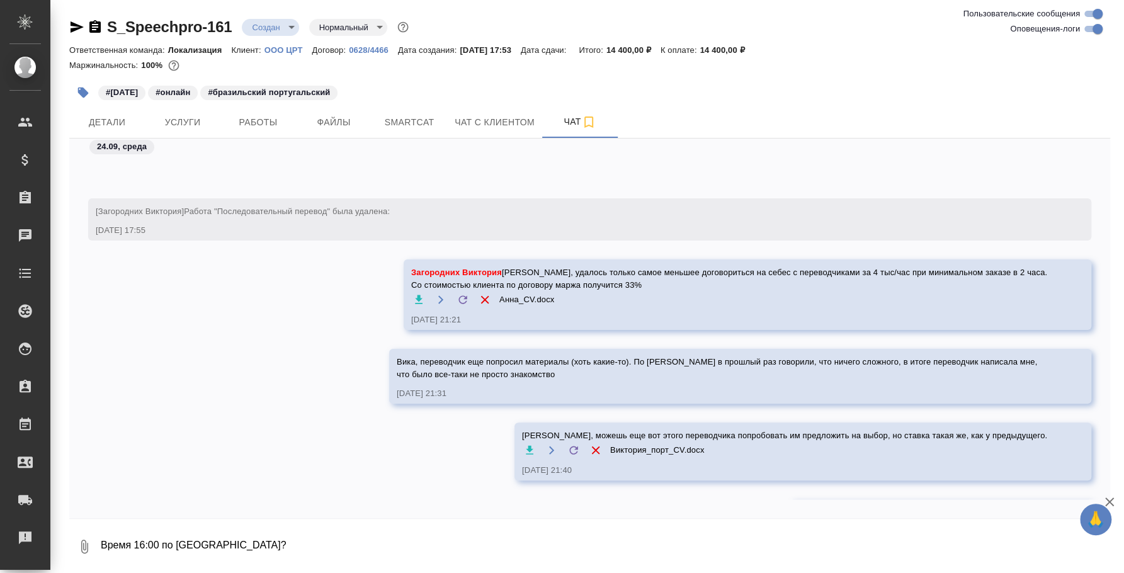
scroll to position [332, 0]
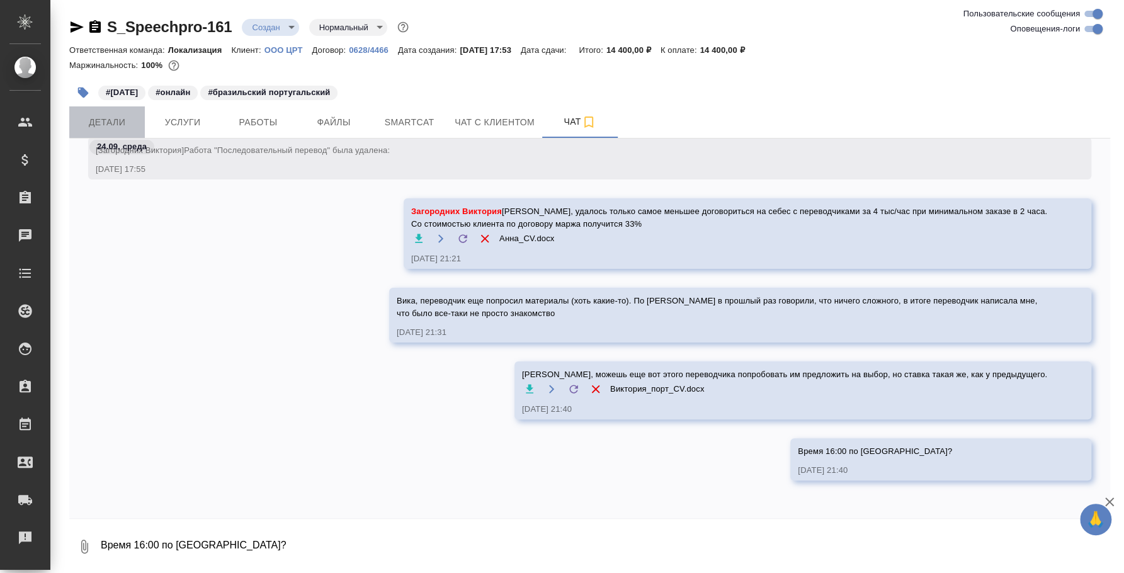
click at [119, 121] on span "Детали" at bounding box center [107, 123] width 60 height 16
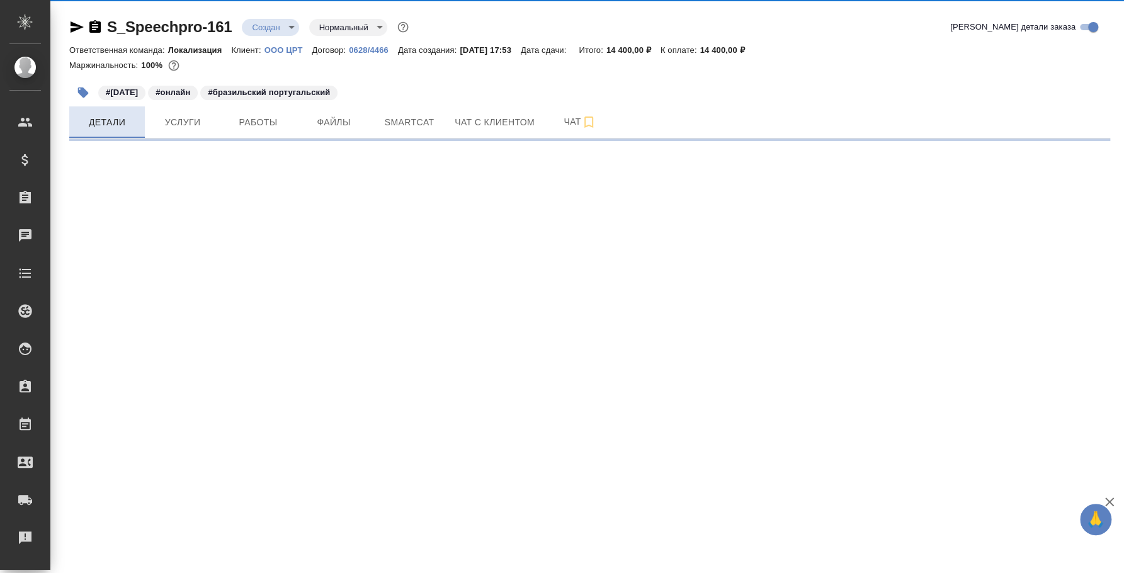
select select "RU"
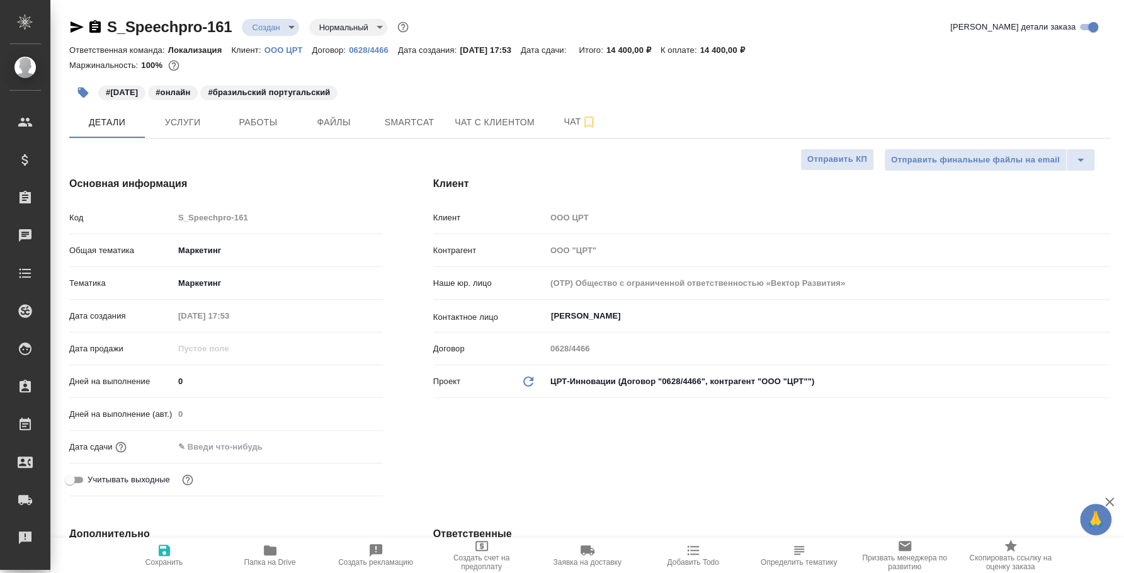
type textarea "x"
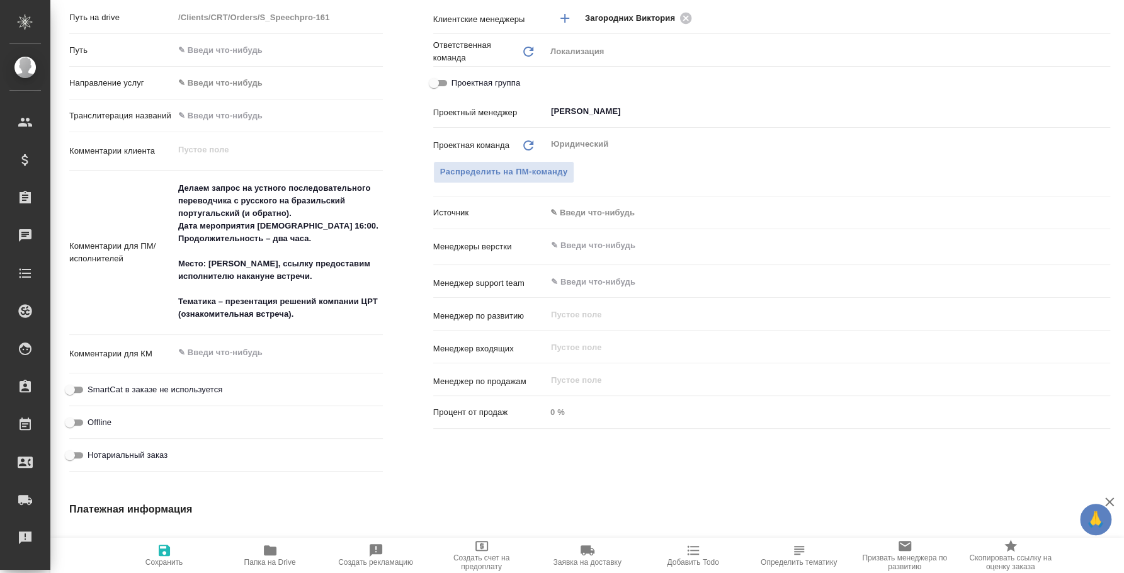
type textarea "x"
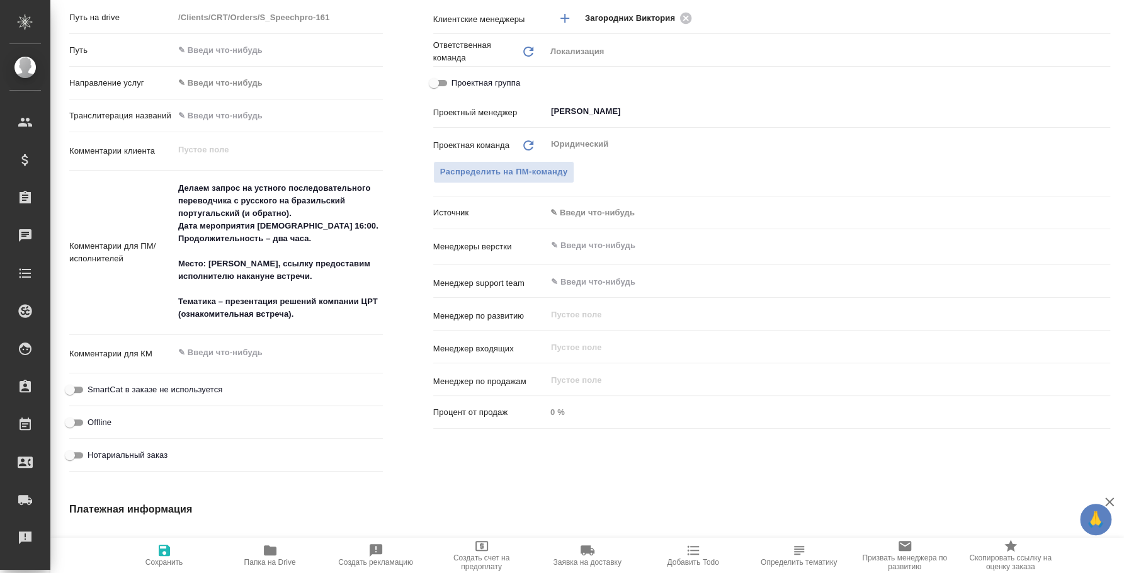
type textarea "x"
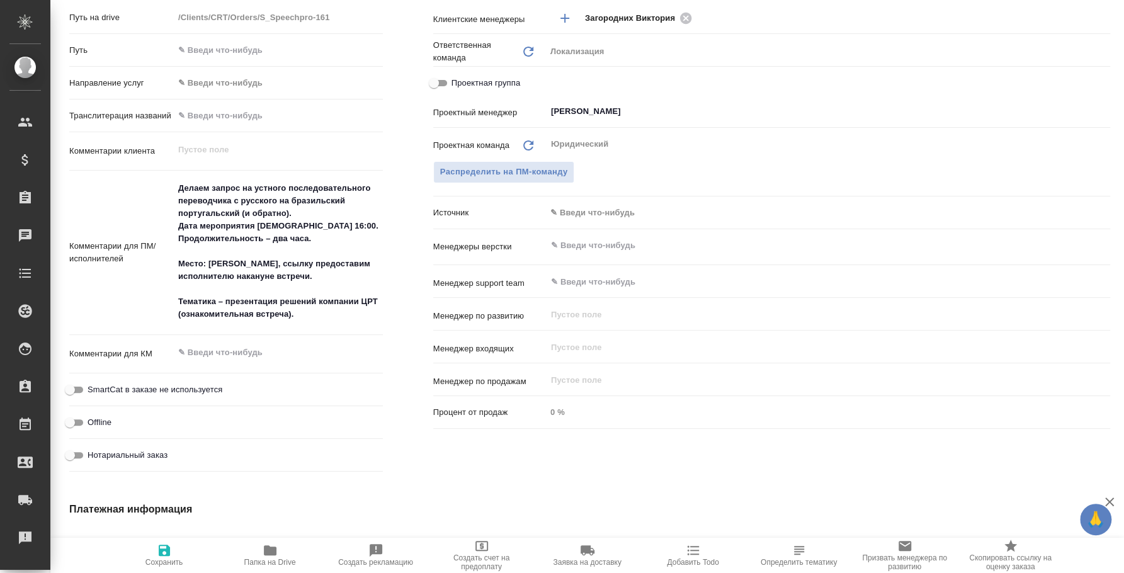
type textarea "x"
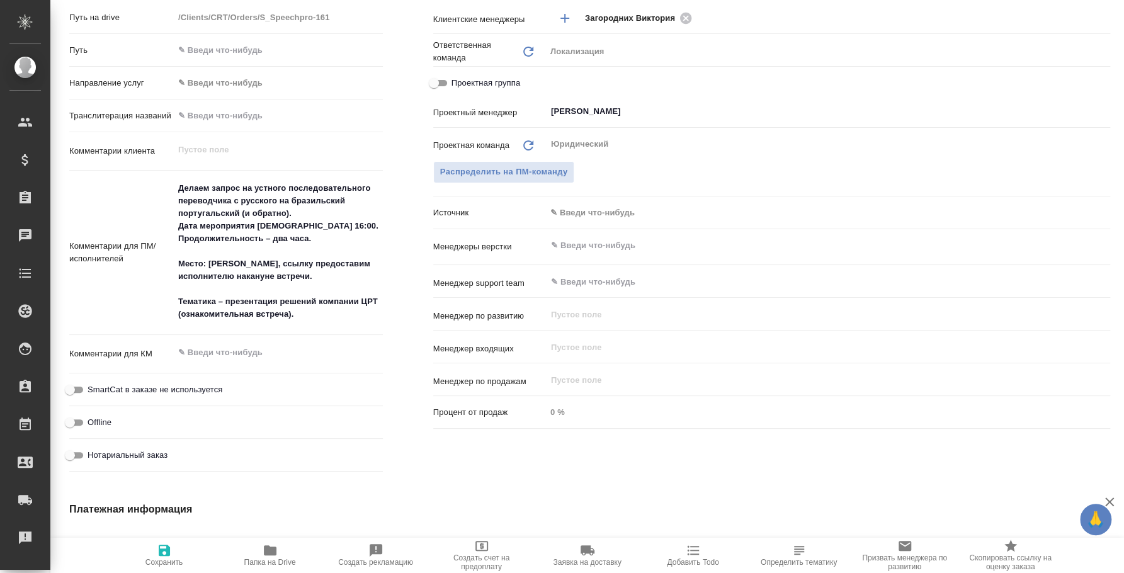
type textarea "x"
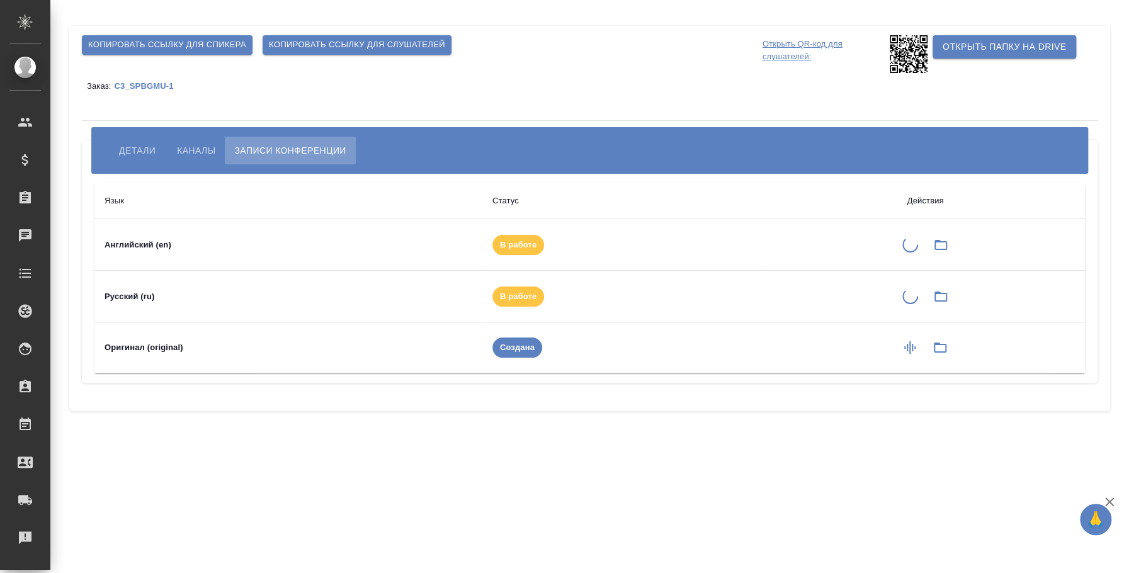
click at [514, 298] on span "В работе" at bounding box center [518, 296] width 52 height 13
click at [149, 154] on span "Детали" at bounding box center [137, 150] width 37 height 15
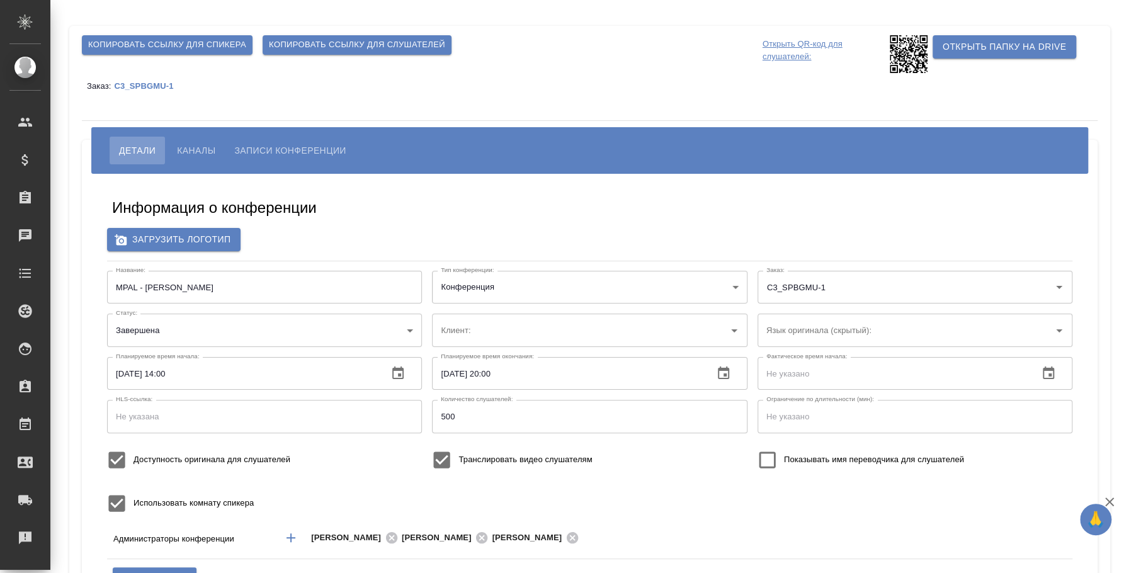
type input "ЛКИиМД ЦЛД СПбГМУ им.акад. [PERSON_NAME]"
click at [266, 149] on span "Записи конференции" at bounding box center [289, 150] width 111 height 15
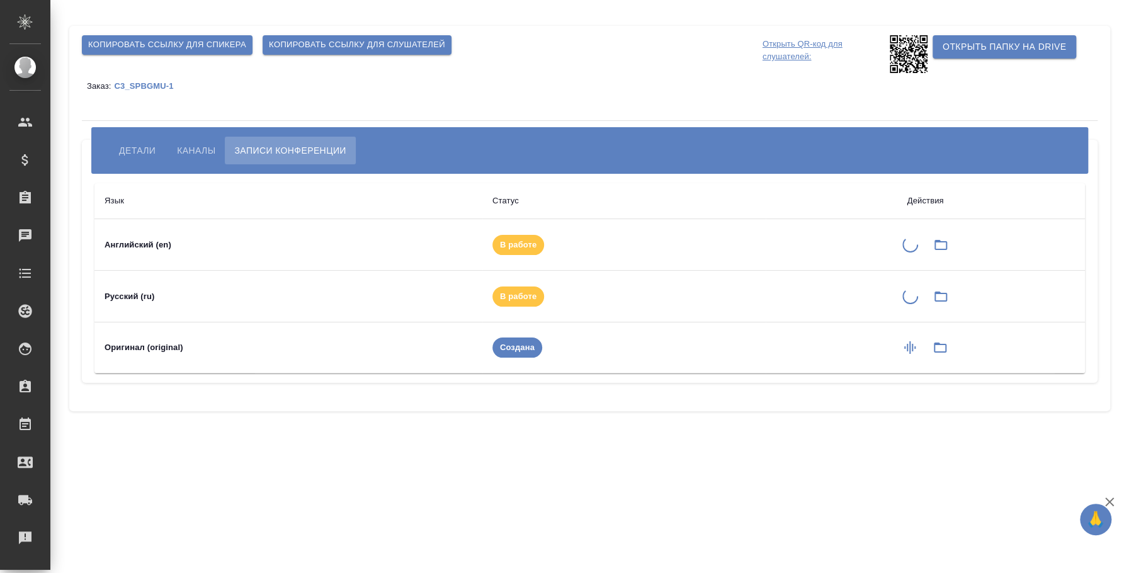
drag, startPoint x: 542, startPoint y: 537, endPoint x: 502, endPoint y: 460, distance: 86.7
click at [542, 537] on div ".cls-1 fill:#fff; AWATERA Fedotova Irina Клиенты Спецификации Заказы 0 Чаты Tod…" at bounding box center [562, 286] width 1124 height 573
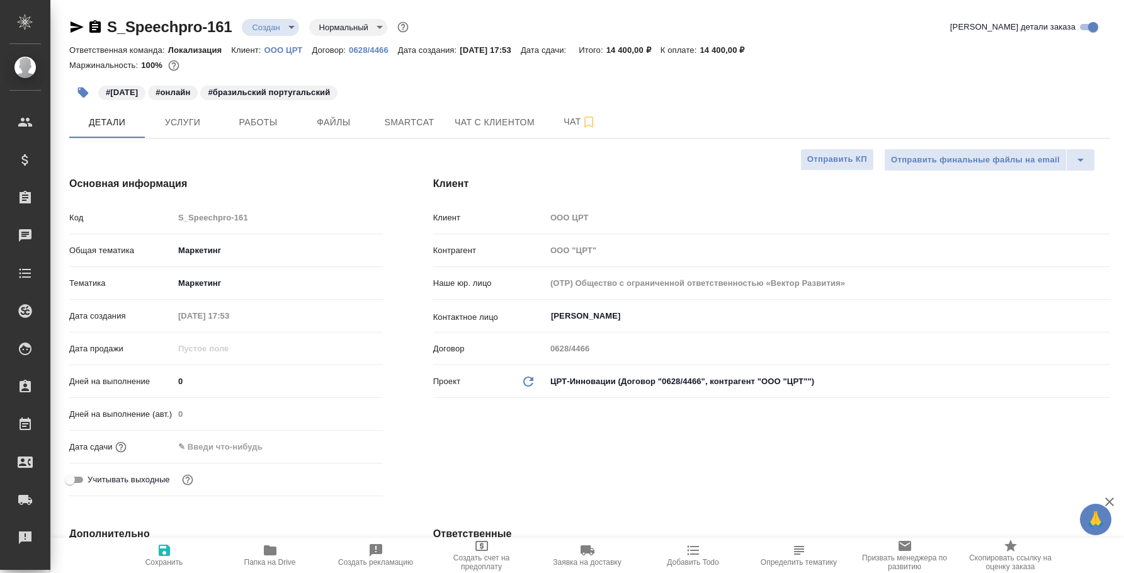
select select "RU"
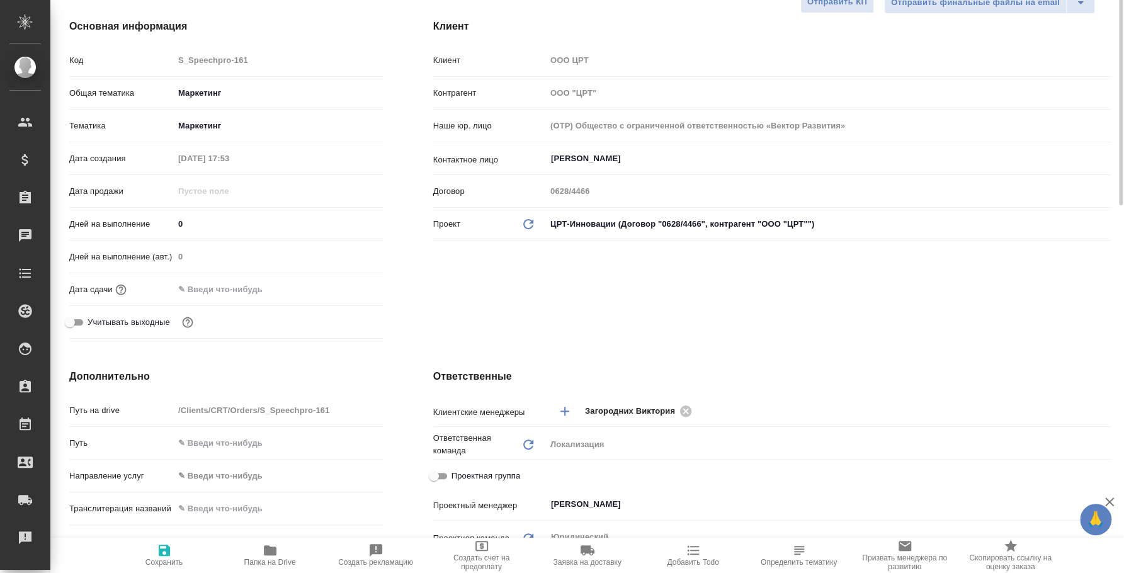
scroll to position [79, 0]
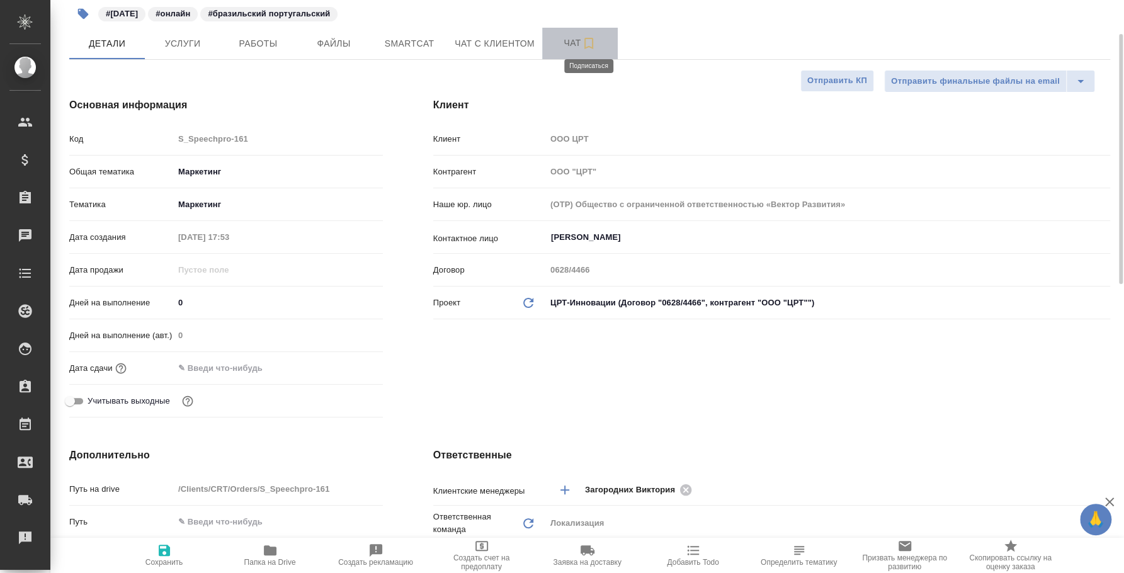
click at [584, 49] on icon "button" at bounding box center [588, 43] width 15 height 15
click at [566, 43] on span "Чат" at bounding box center [580, 43] width 60 height 16
click at [580, 25] on div "#[DATE] #онлайн #бразильский португальский" at bounding box center [416, 14] width 694 height 28
click at [580, 35] on span "Чат" at bounding box center [580, 43] width 60 height 16
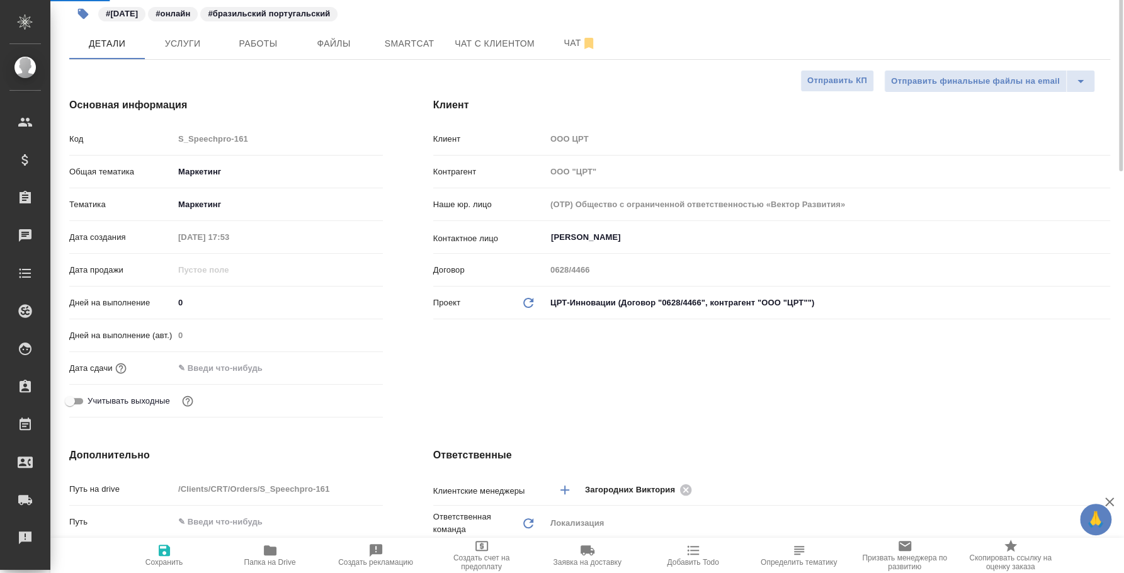
scroll to position [0, 0]
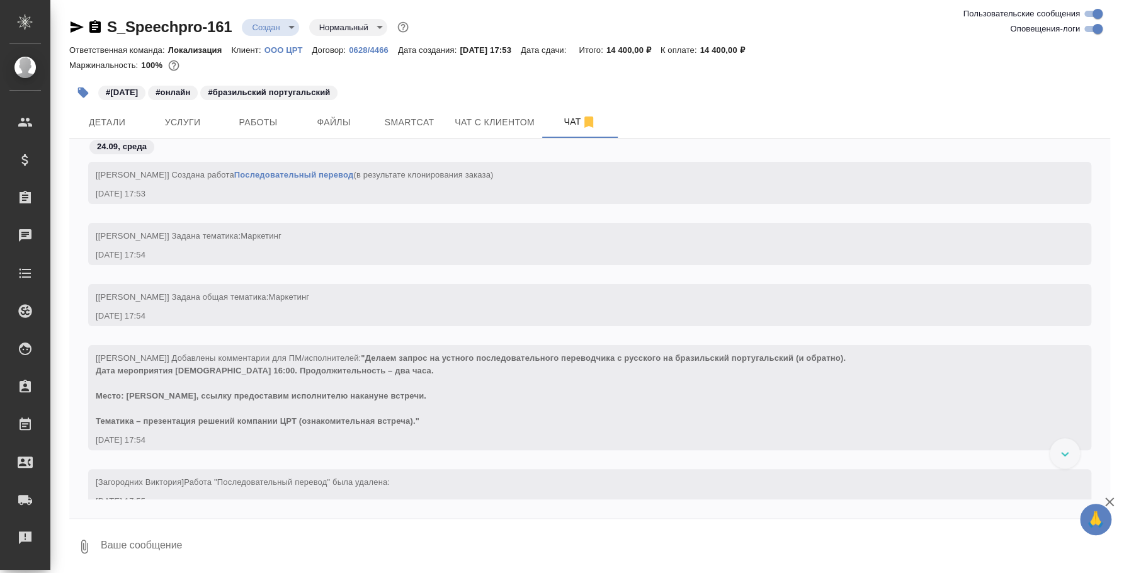
scroll to position [269, 0]
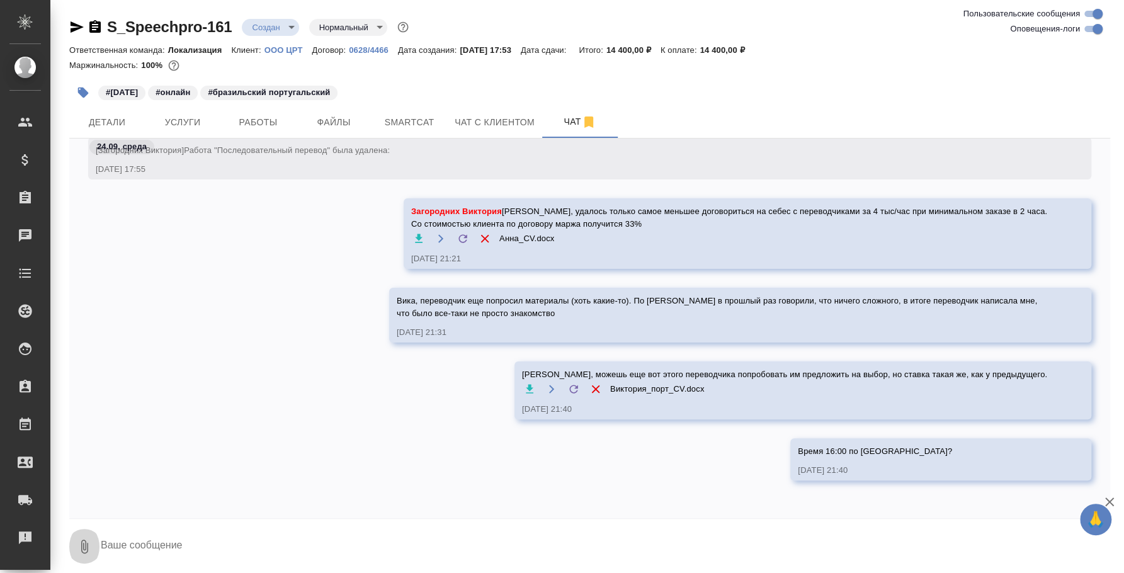
click at [91, 547] on icon "button" at bounding box center [84, 546] width 15 height 15
click at [85, 480] on span "С локального диска" at bounding box center [80, 480] width 86 height 16
click at [0, 0] on input "С локального диска" at bounding box center [0, 0] width 0 height 0
click at [237, 540] on textarea at bounding box center [594, 546] width 990 height 43
click at [197, 538] on textarea at bounding box center [594, 546] width 990 height 43
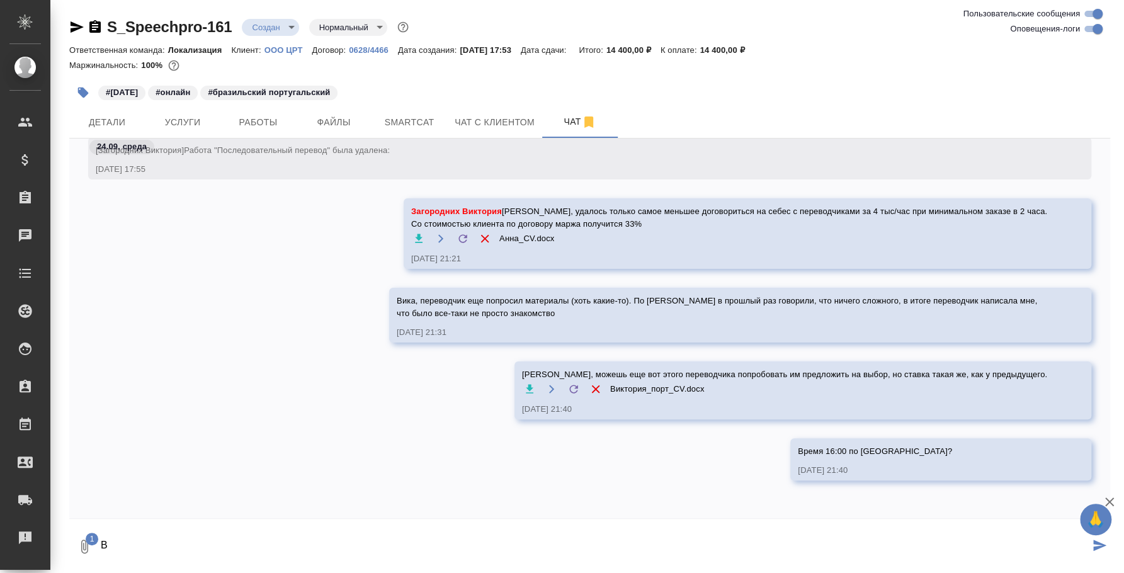
type textarea "B"
type textarea "И вот этот переводчик может, но ставка у всех трех одинаковая. Просто на выбор …"
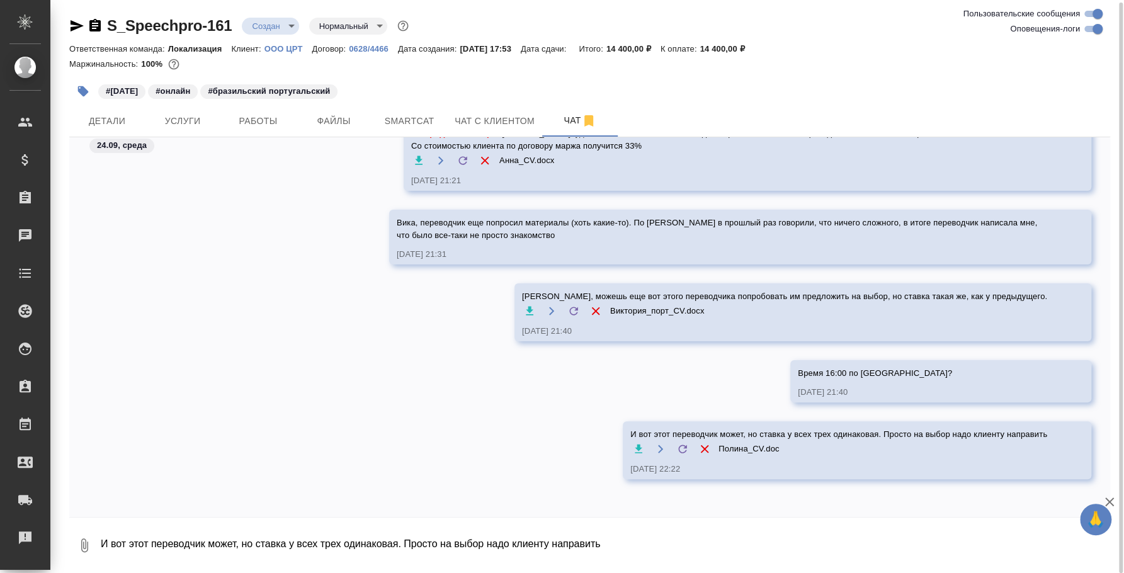
scroll to position [2, 0]
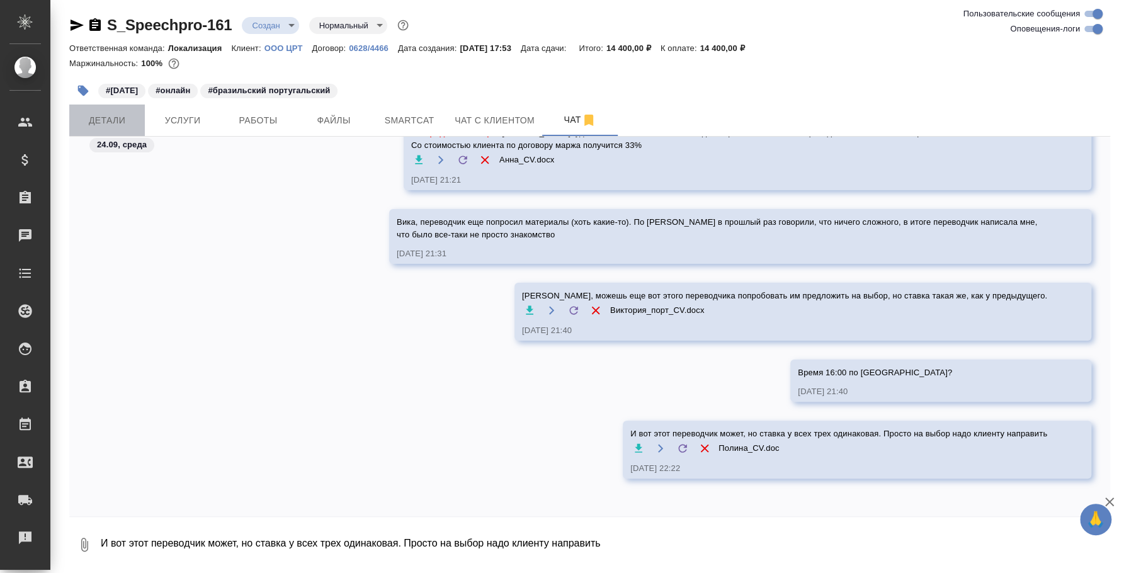
click at [133, 118] on span "Детали" at bounding box center [107, 121] width 60 height 16
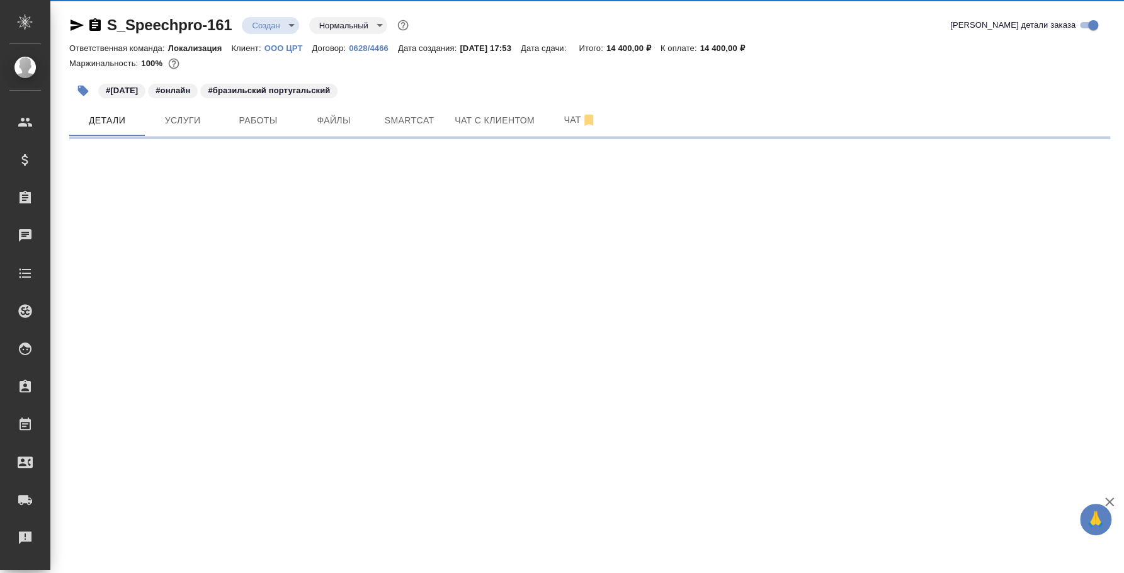
select select "RU"
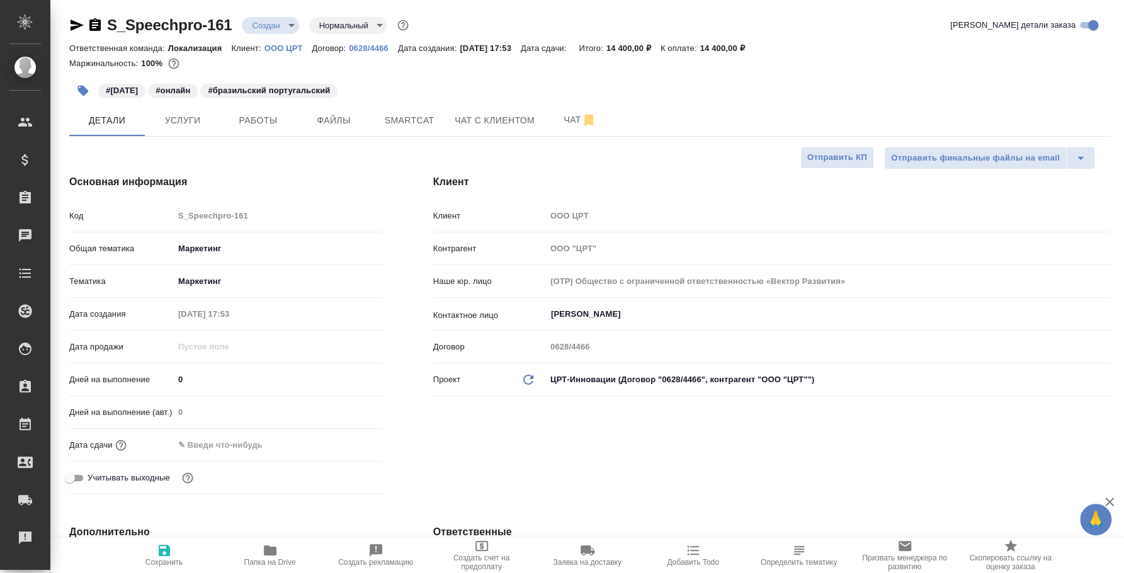
type textarea "x"
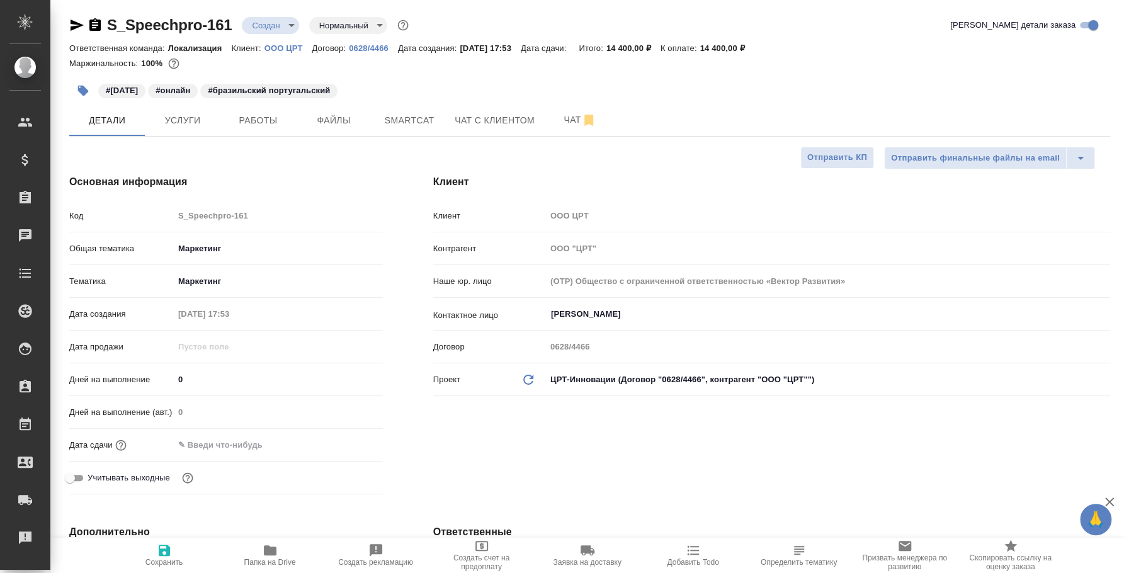
type textarea "x"
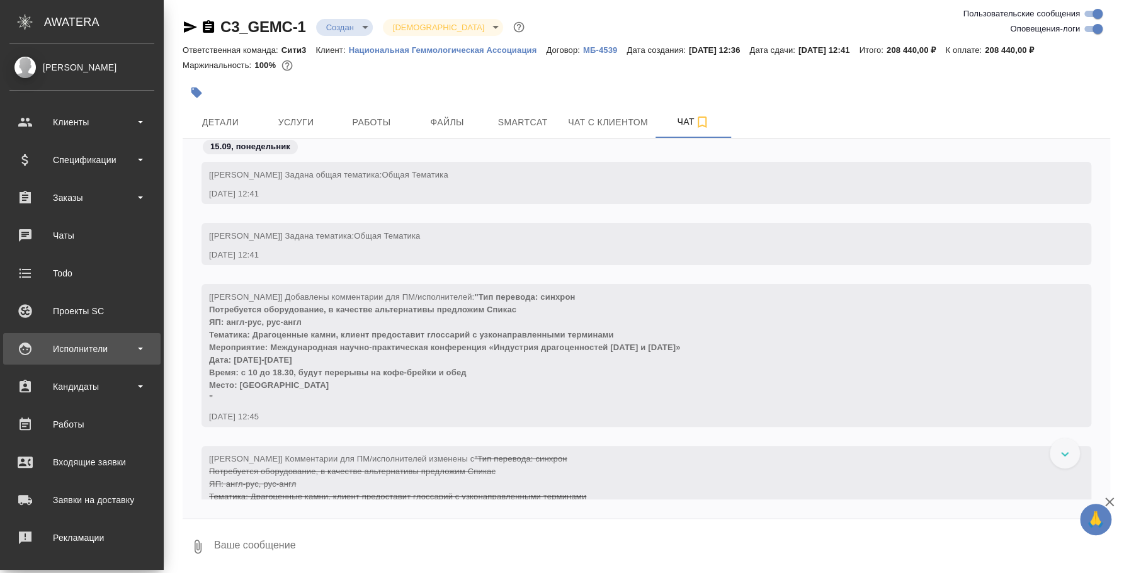
click at [60, 341] on div "Исполнители" at bounding box center [81, 348] width 145 height 19
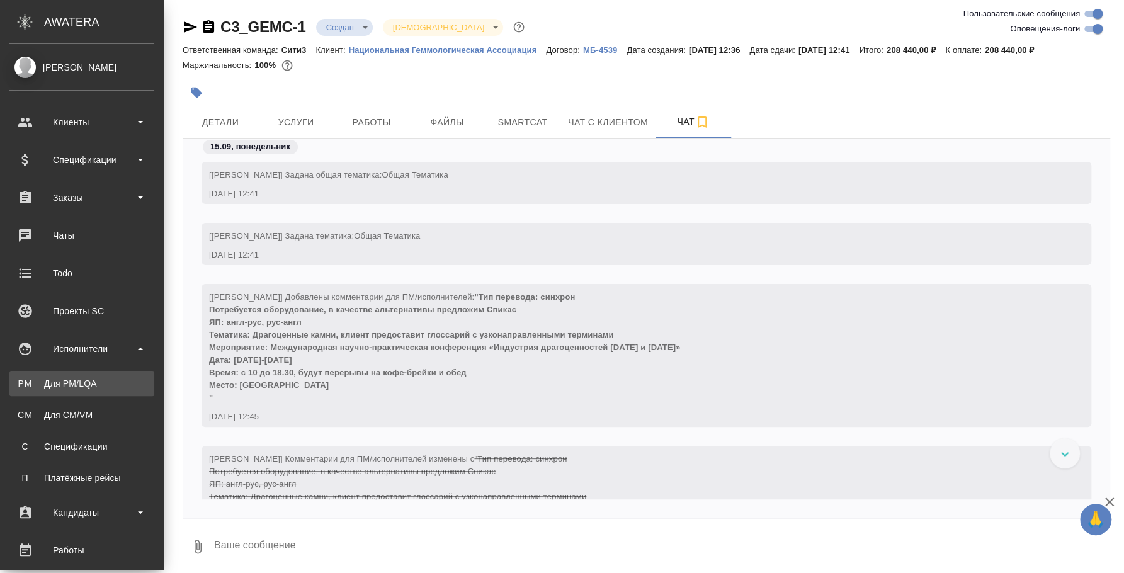
click at [101, 379] on div "Для PM/LQA" at bounding box center [82, 383] width 132 height 13
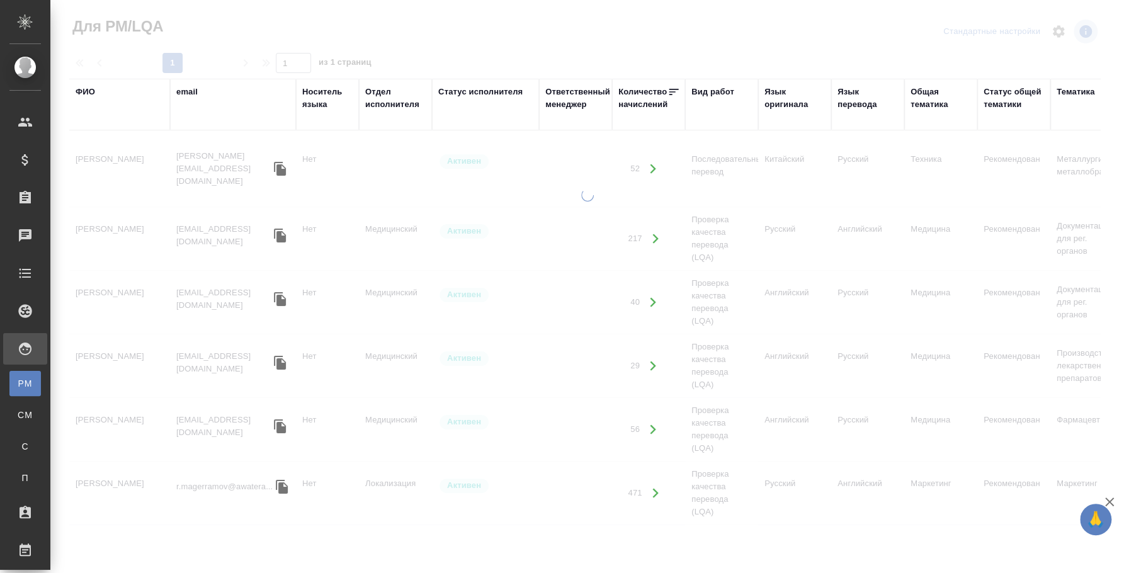
click at [84, 89] on div "ФИО" at bounding box center [86, 92] width 20 height 13
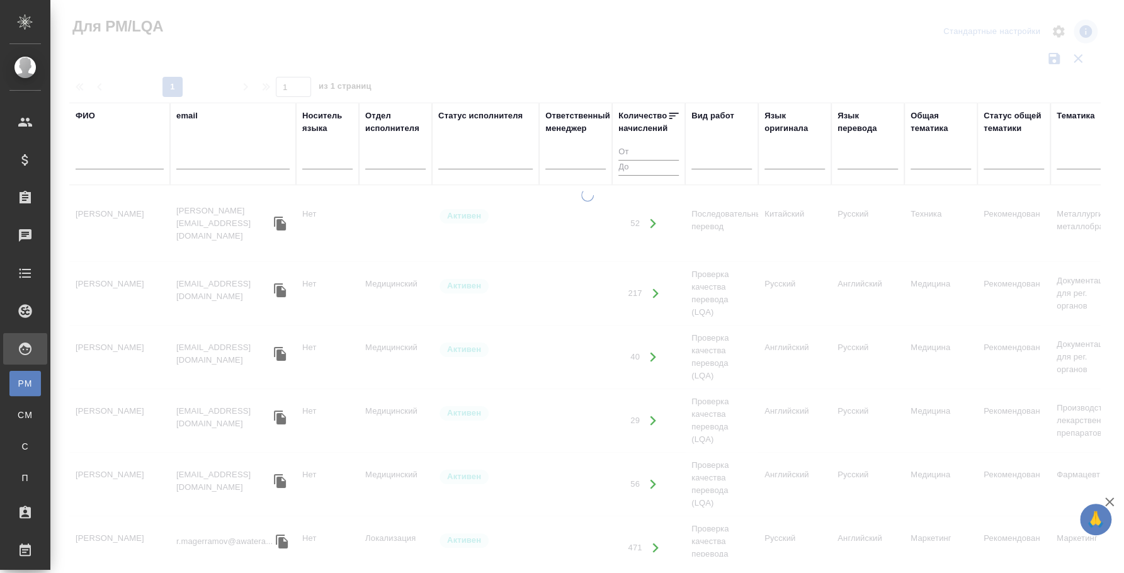
click at [99, 161] on input "text" at bounding box center [120, 162] width 88 height 16
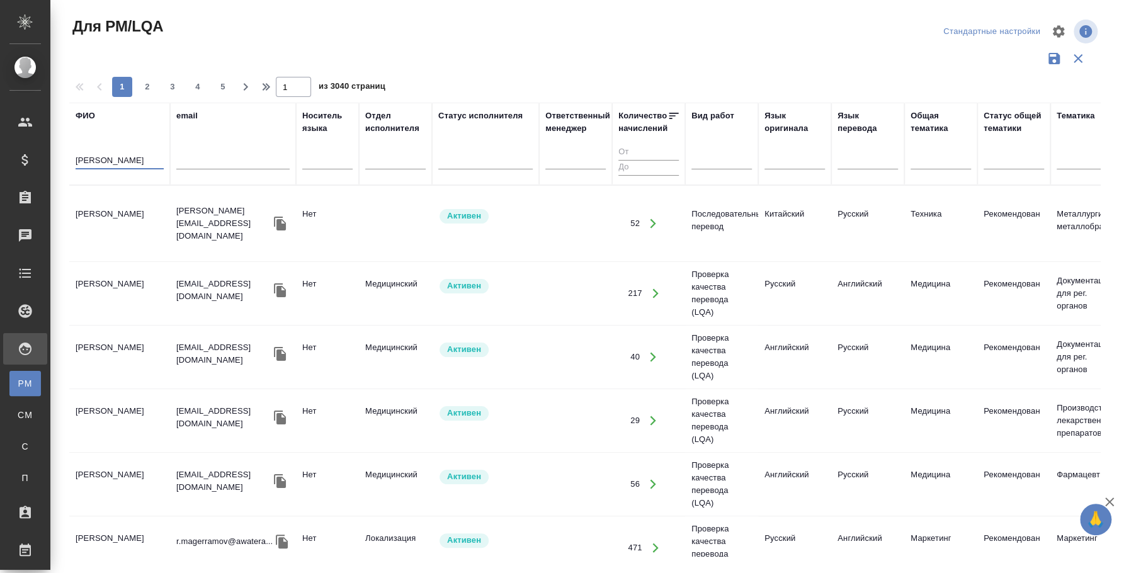
type input "[PERSON_NAME]"
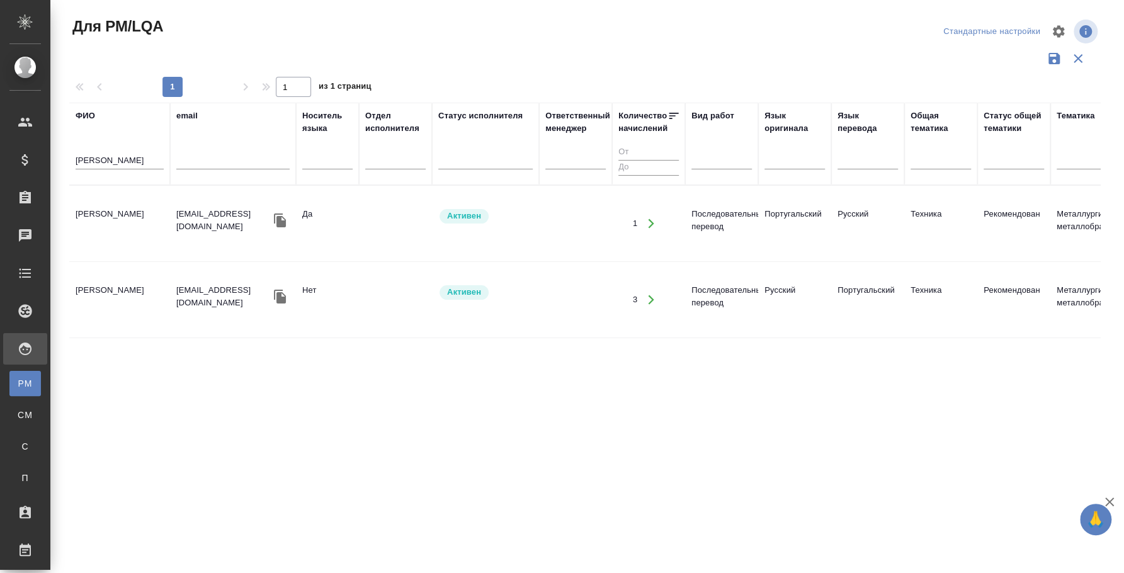
click at [114, 207] on td "[PERSON_NAME]" at bounding box center [119, 223] width 101 height 44
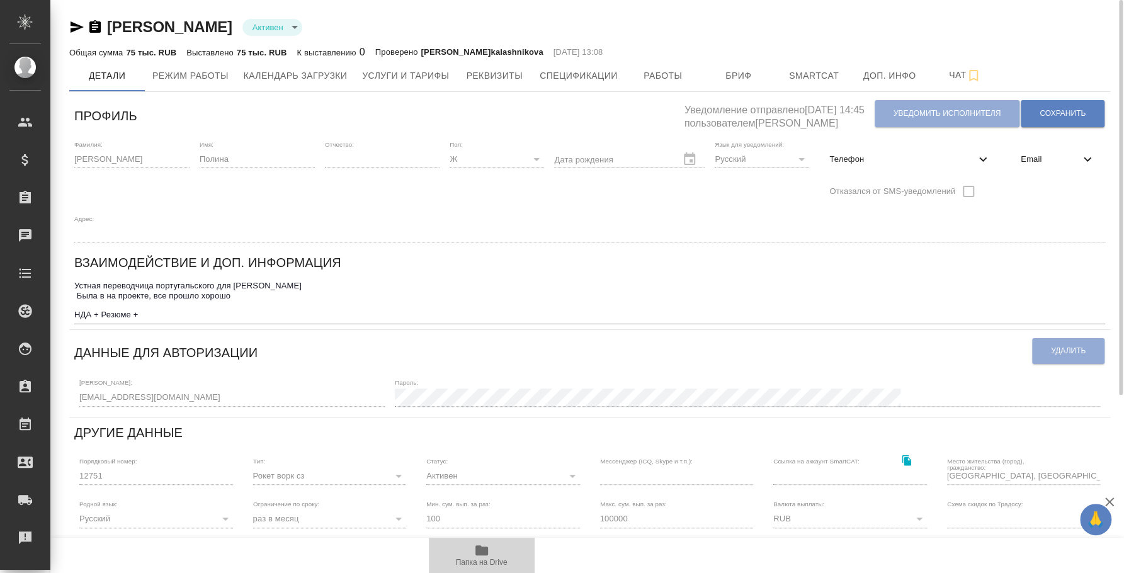
click at [488, 555] on icon "button" at bounding box center [481, 550] width 15 height 15
